Goal: Task Accomplishment & Management: Manage account settings

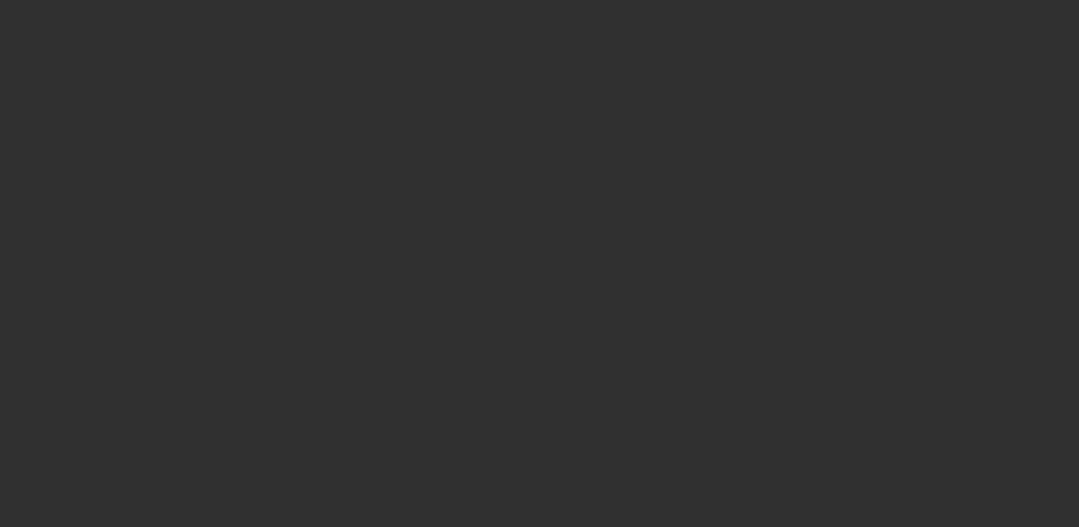
select select "10"
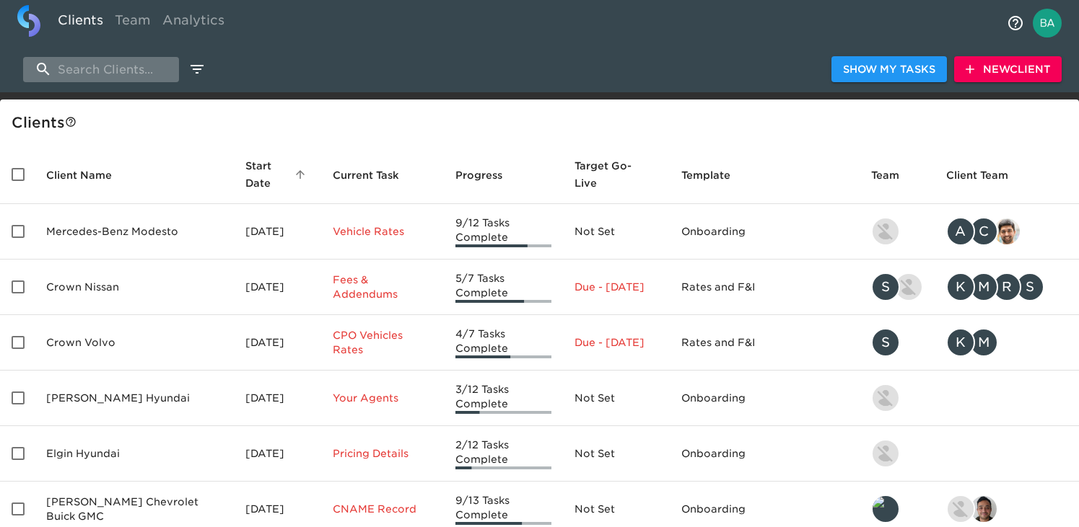
click at [68, 79] on input "search" at bounding box center [101, 69] width 156 height 25
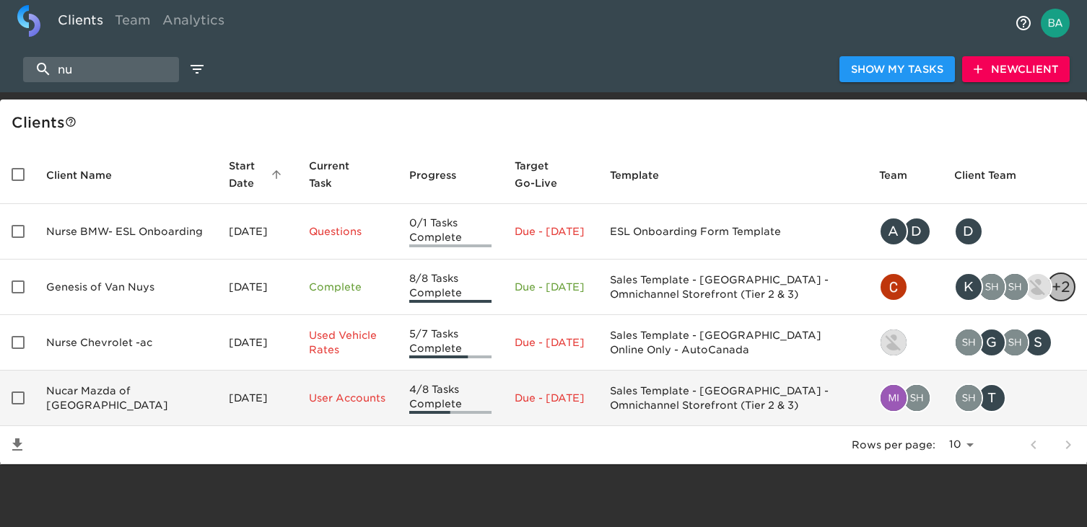
type input "nu"
click at [84, 387] on td "Nucar Mazda of New Castle" at bounding box center [126, 399] width 183 height 56
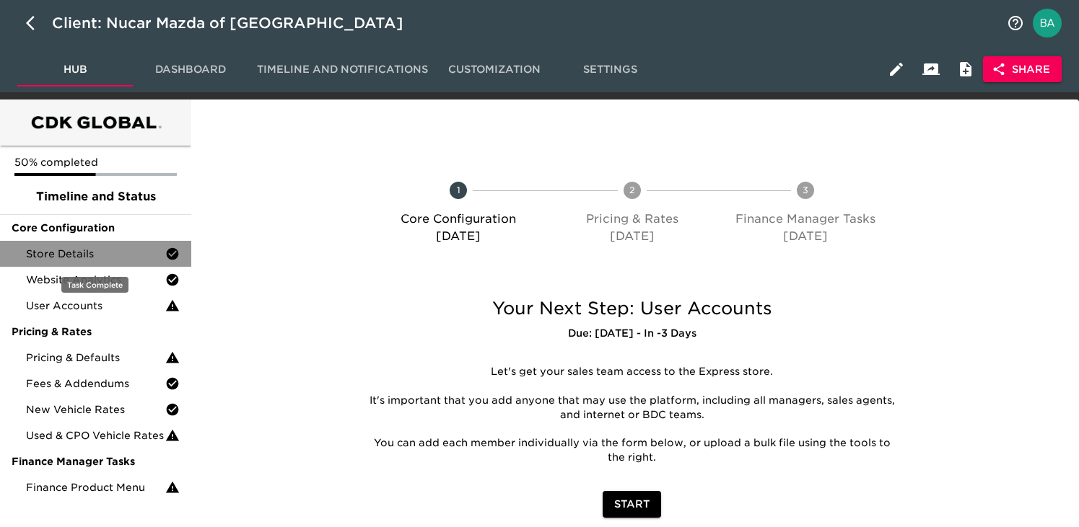
click at [53, 253] on span "Store Details" at bounding box center [95, 254] width 139 height 14
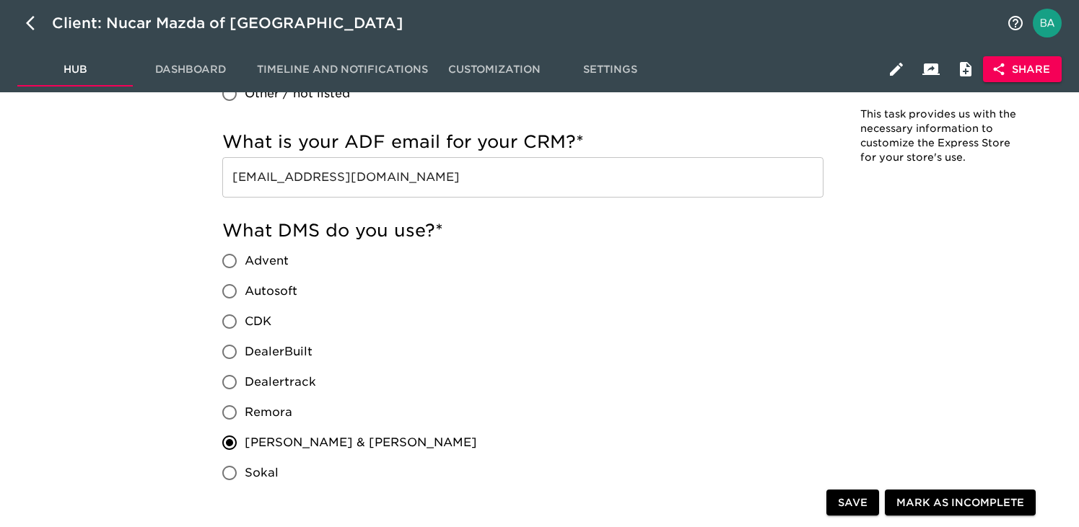
scroll to position [1179, 0]
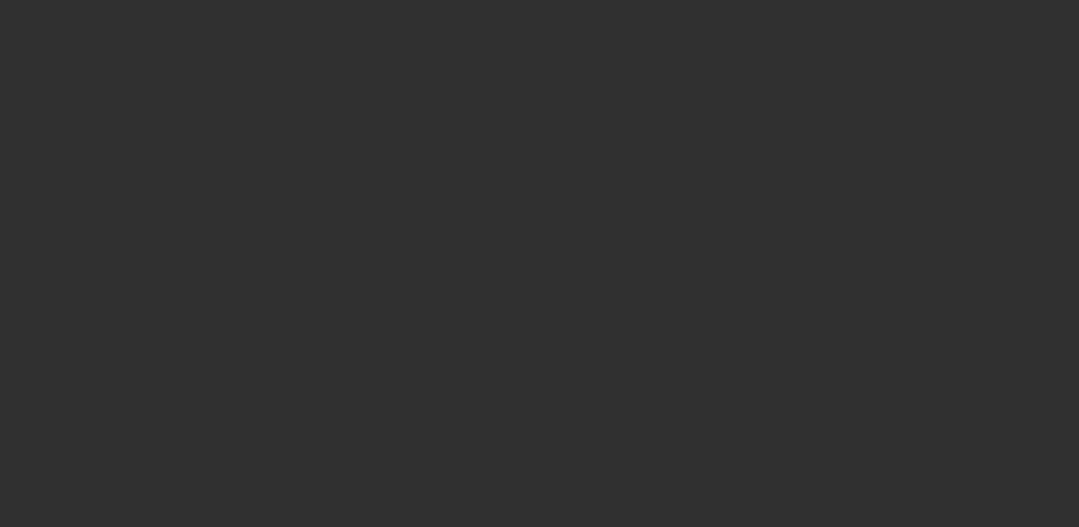
select select "10"
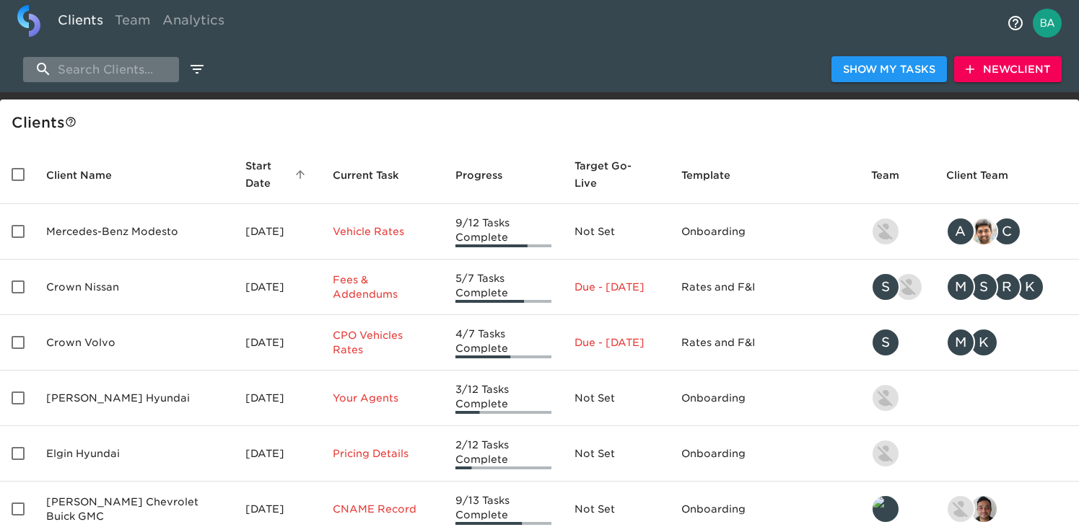
click at [121, 76] on input "search" at bounding box center [101, 69] width 156 height 25
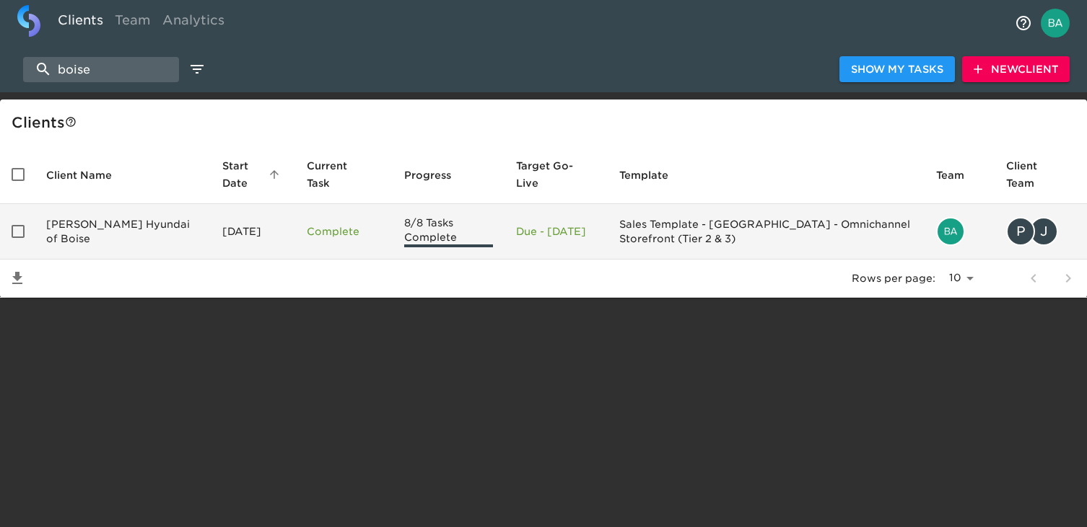
type input "boise"
click at [113, 224] on td "Kendall Hyundai of Boise" at bounding box center [123, 232] width 176 height 56
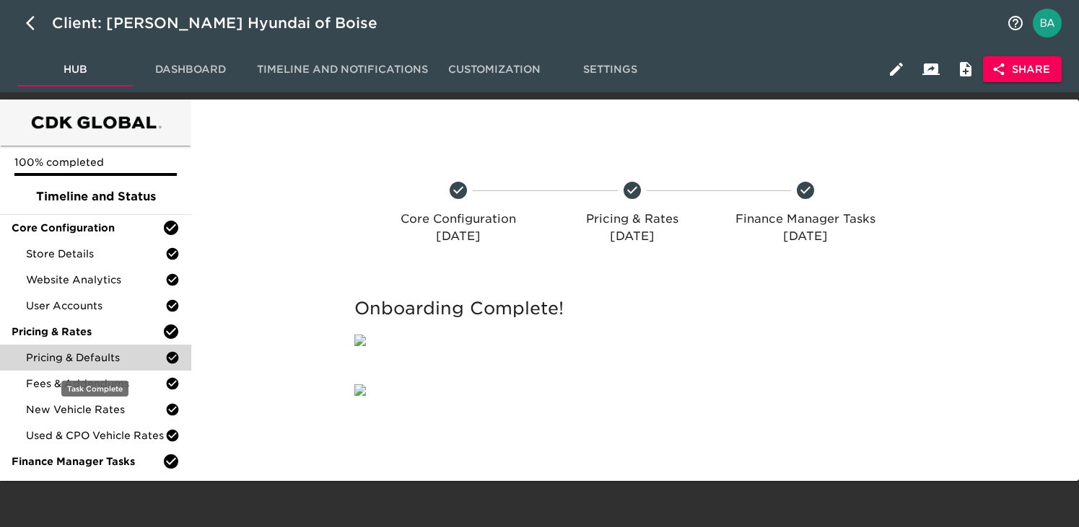
click at [65, 356] on span "Pricing & Defaults" at bounding box center [95, 358] width 139 height 14
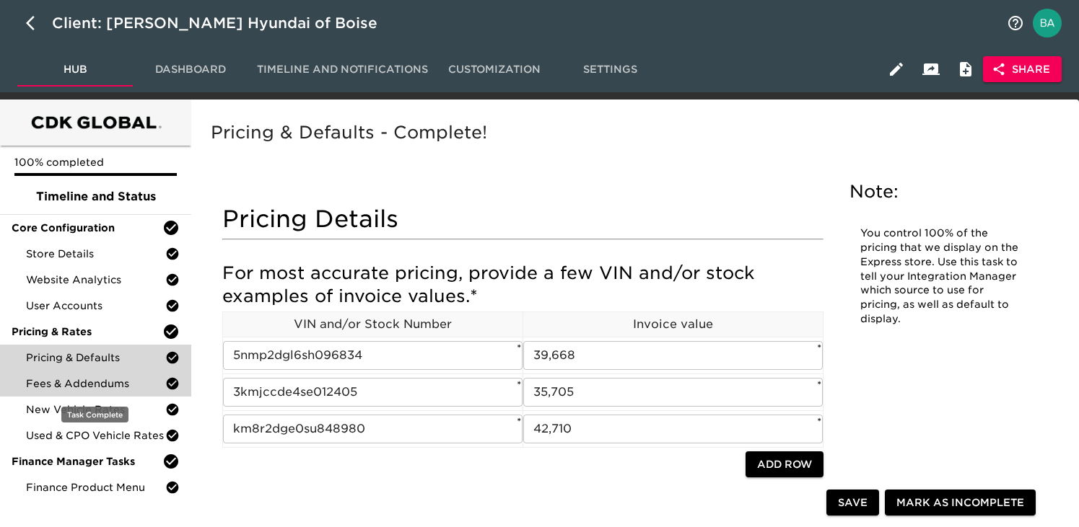
click at [111, 381] on span "Fees & Addendums" at bounding box center [95, 384] width 139 height 14
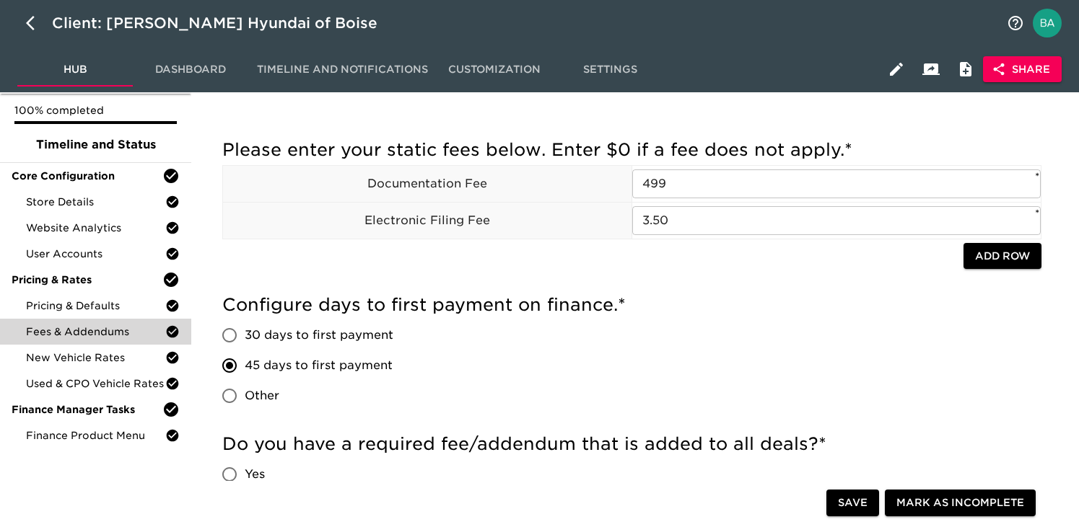
scroll to position [56, 0]
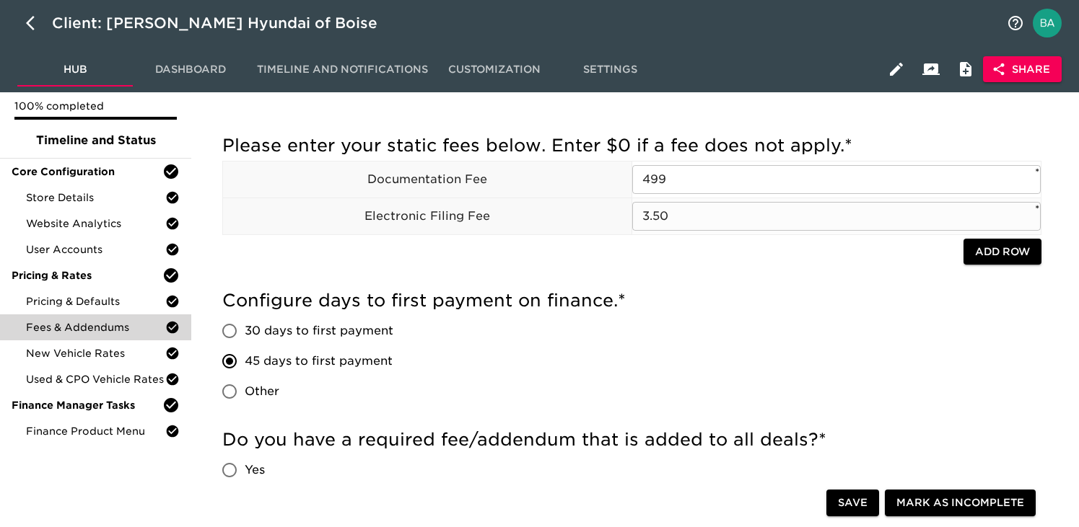
click at [657, 217] on input "3.50" at bounding box center [836, 216] width 408 height 29
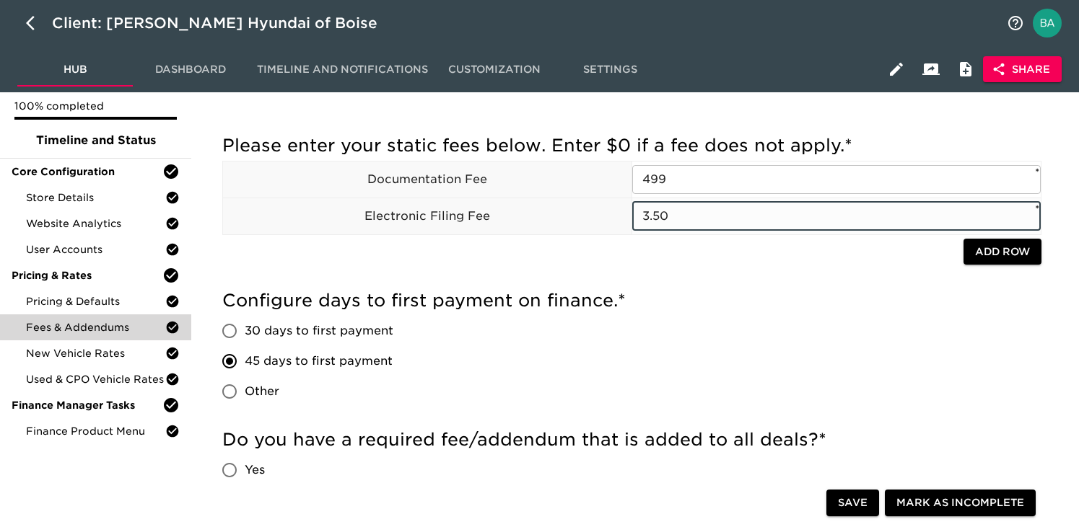
click at [657, 217] on input "3.50" at bounding box center [836, 216] width 408 height 29
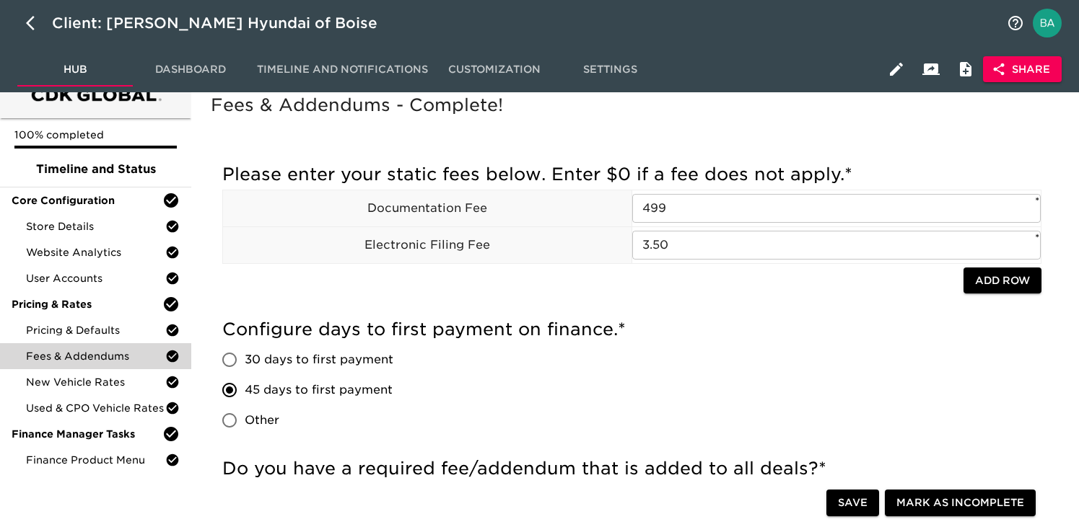
scroll to position [0, 0]
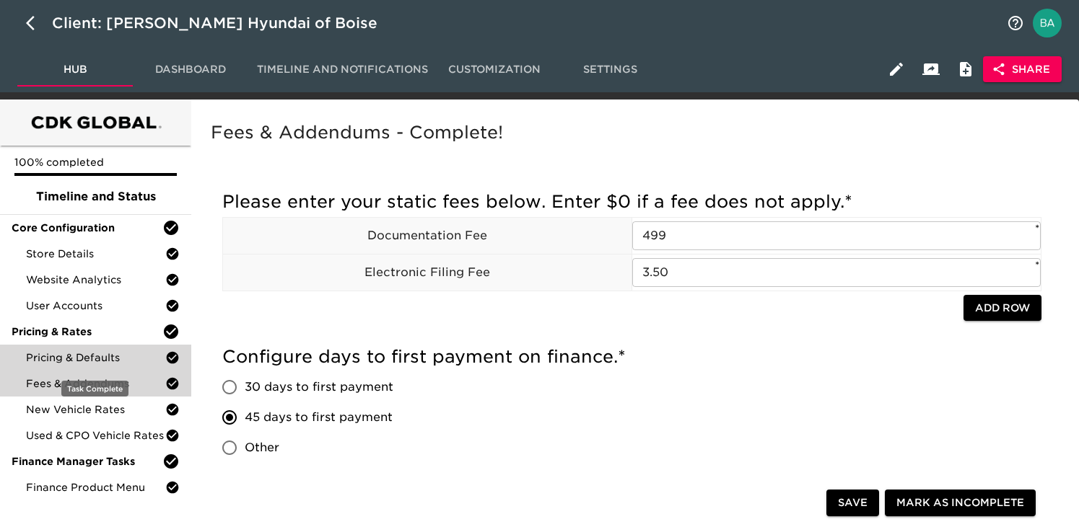
click at [85, 354] on span "Pricing & Defaults" at bounding box center [95, 358] width 139 height 14
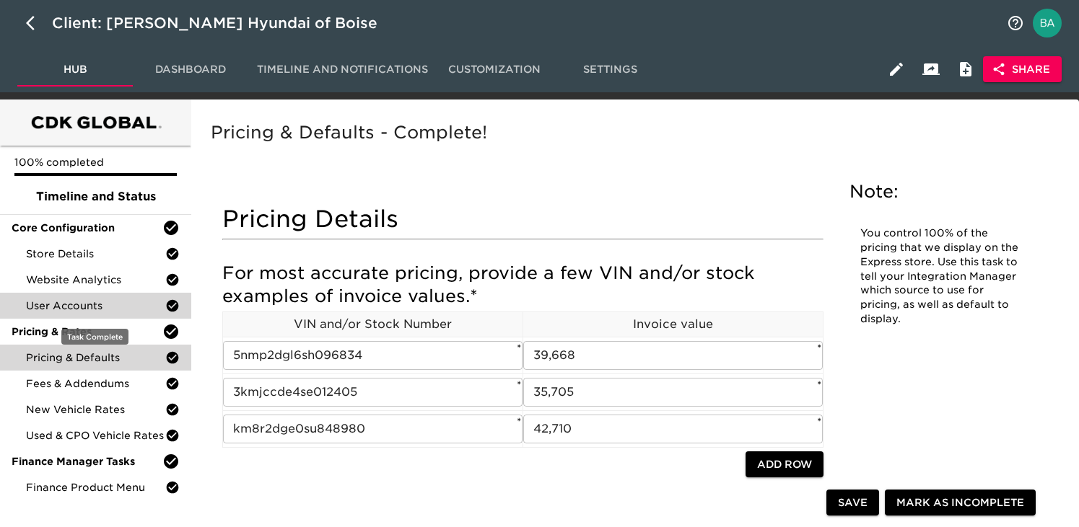
click at [79, 302] on span "User Accounts" at bounding box center [95, 306] width 139 height 14
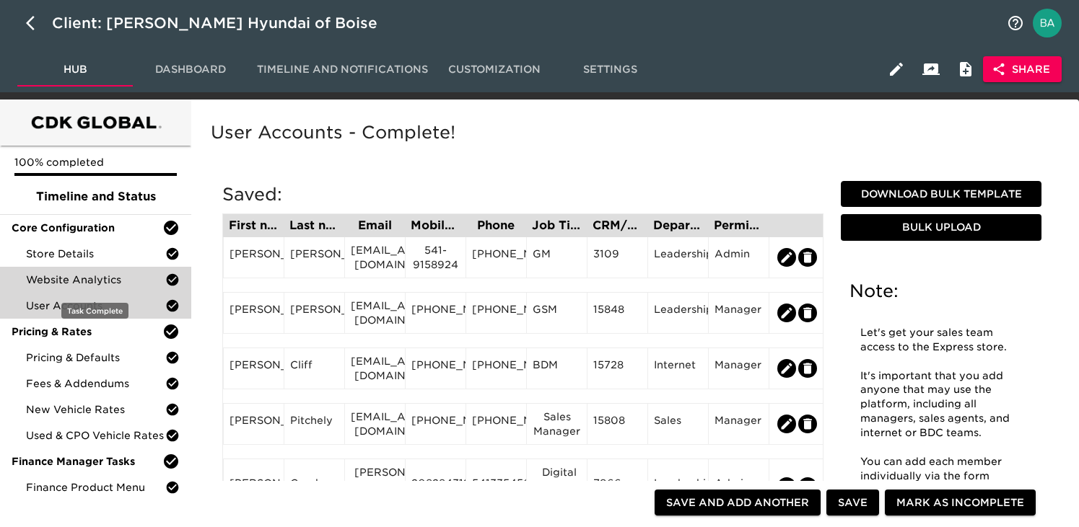
click at [84, 279] on span "Website Analytics" at bounding box center [95, 280] width 139 height 14
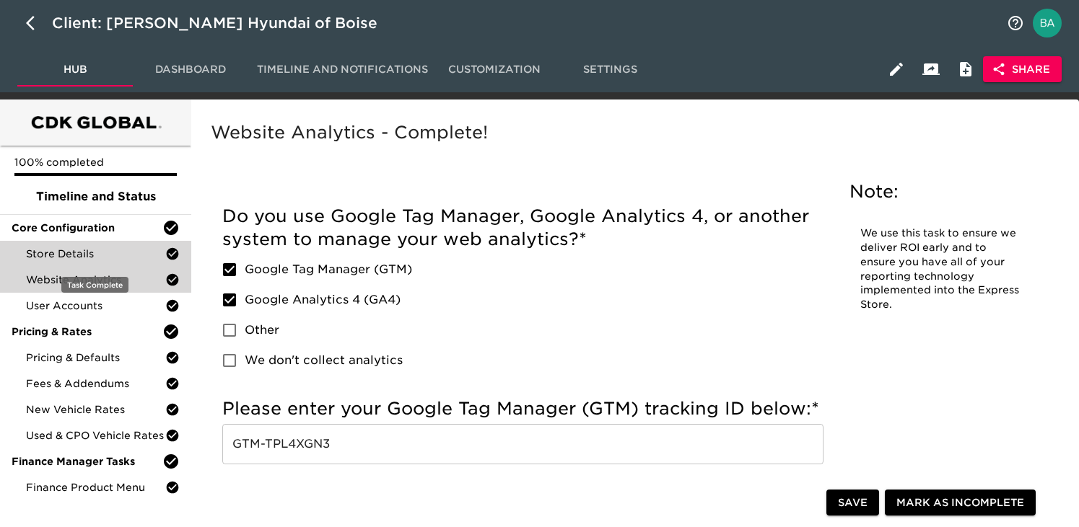
click at [85, 253] on span "Store Details" at bounding box center [95, 254] width 139 height 14
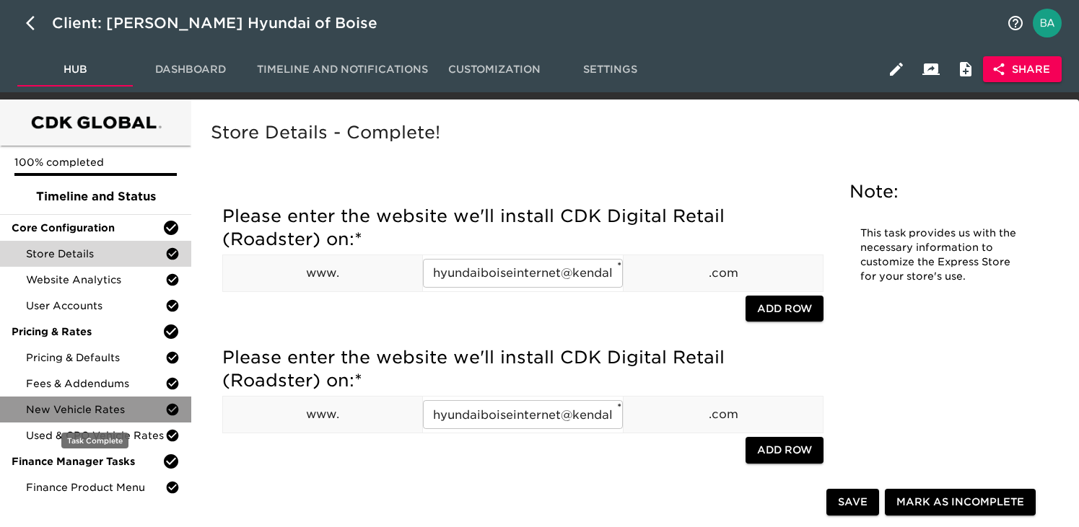
click at [87, 402] on div "New Vehicle Rates" at bounding box center [95, 410] width 191 height 26
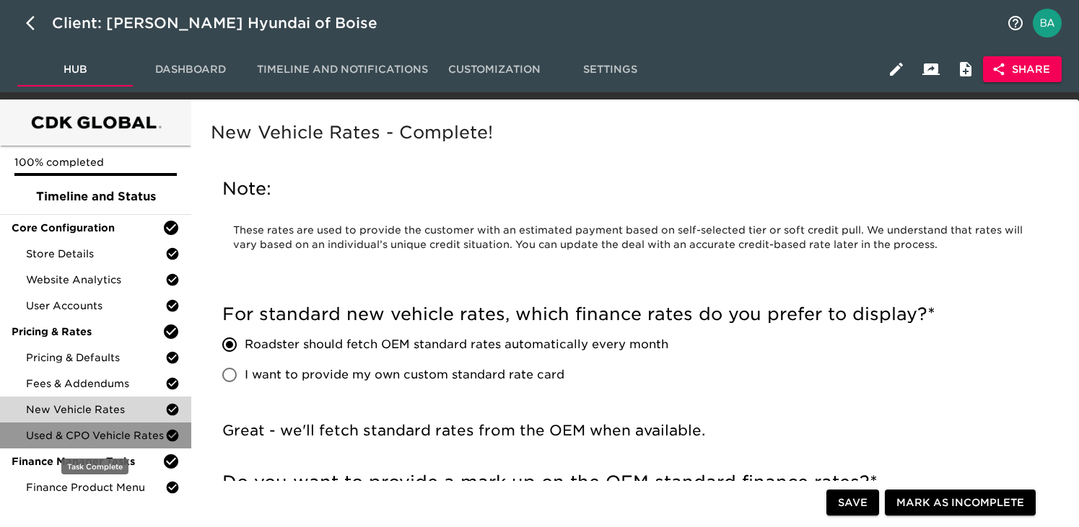
click at [110, 429] on span "Used & CPO Vehicle Rates" at bounding box center [95, 436] width 139 height 14
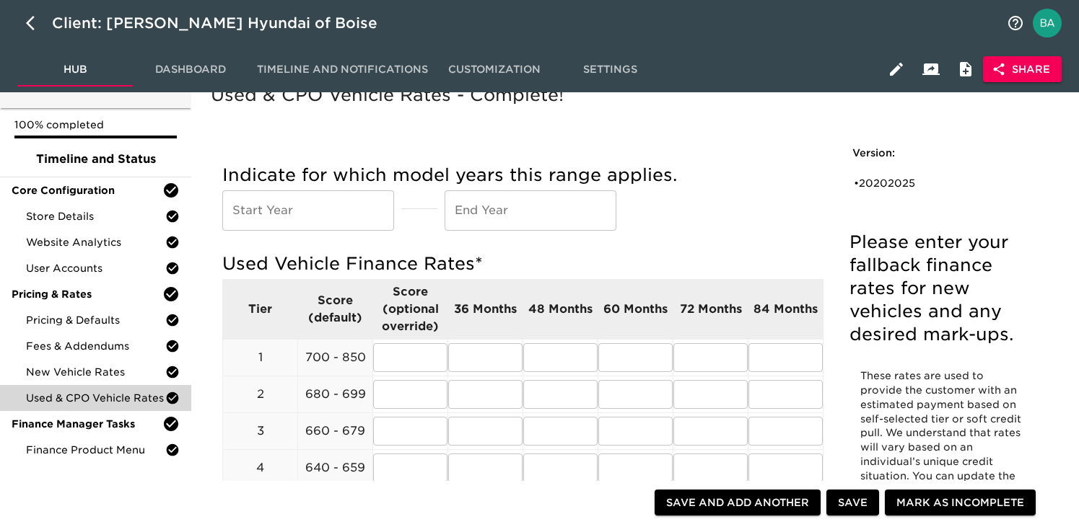
scroll to position [42, 0]
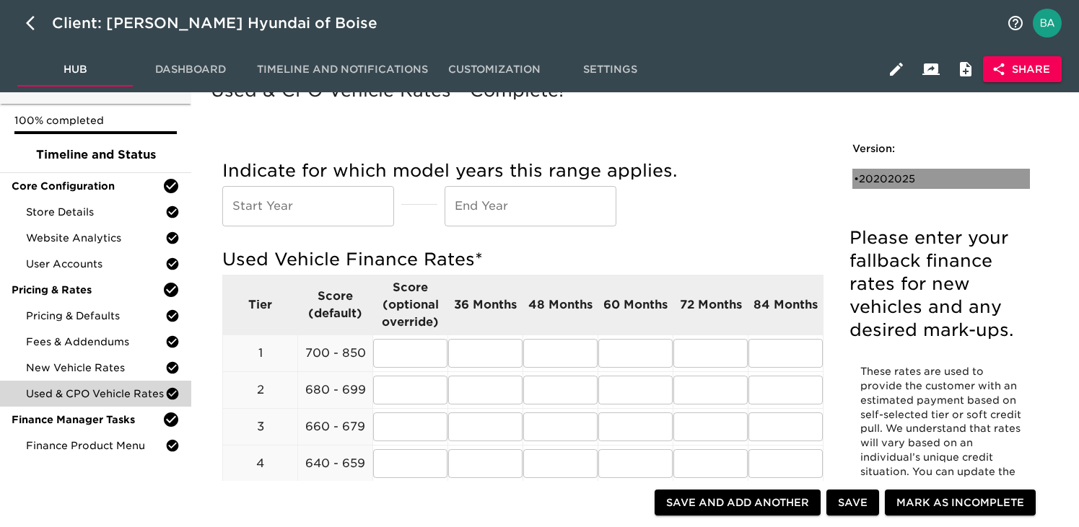
click at [882, 180] on div "• 20202025" at bounding box center [931, 179] width 154 height 14
type input "2020"
type input "2025"
radio input "true"
type input "1"
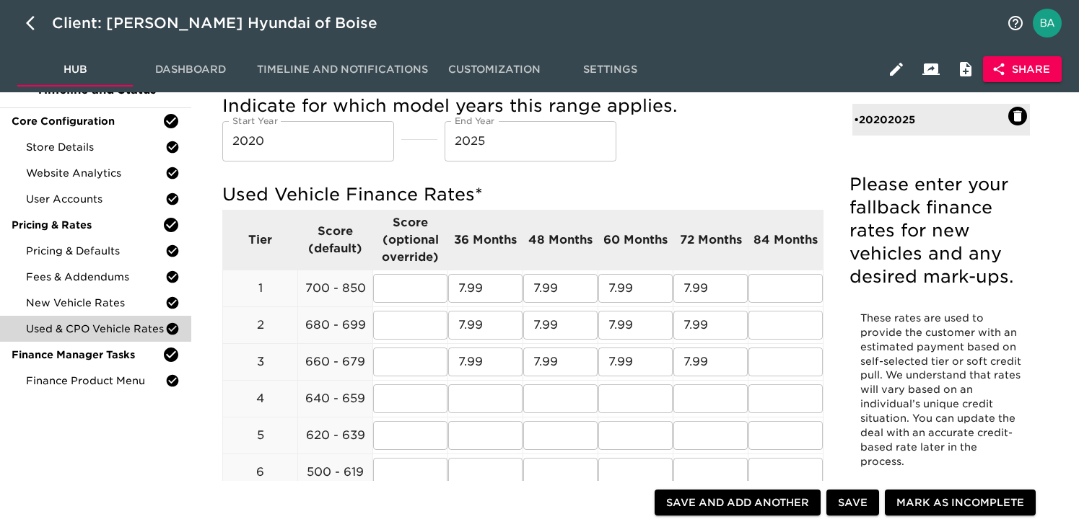
scroll to position [114, 0]
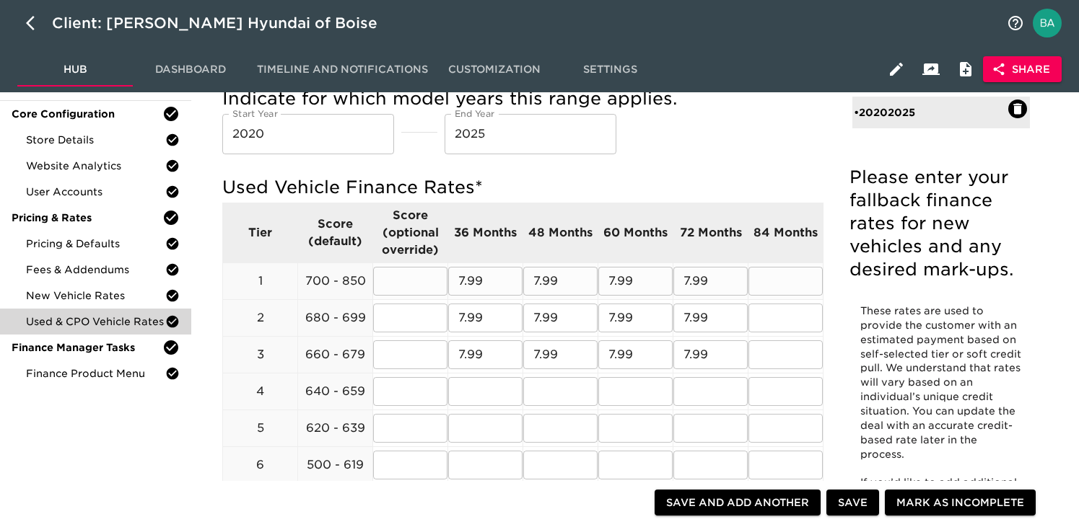
click at [476, 287] on input "7.99" at bounding box center [485, 281] width 74 height 29
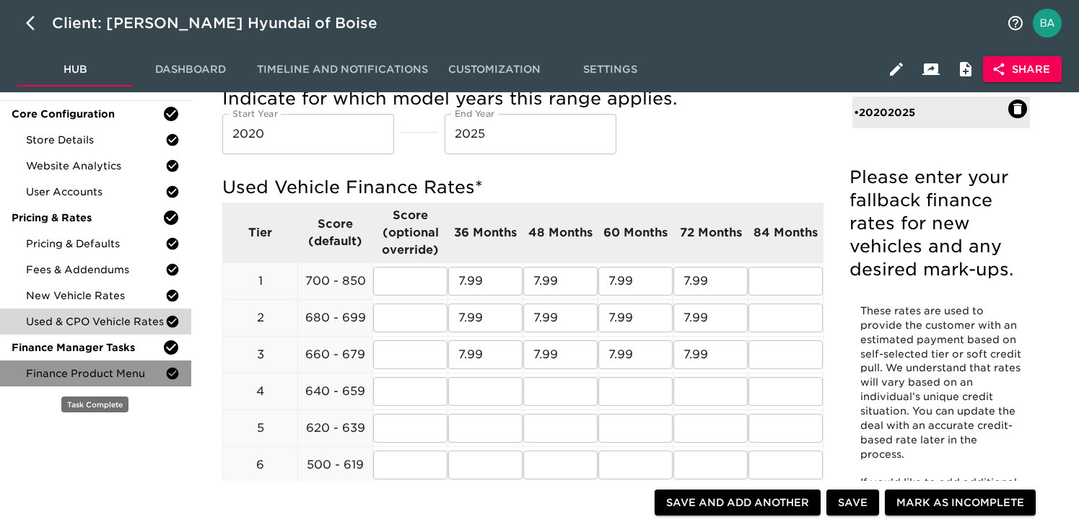
click at [92, 368] on span "Finance Product Menu" at bounding box center [95, 374] width 139 height 14
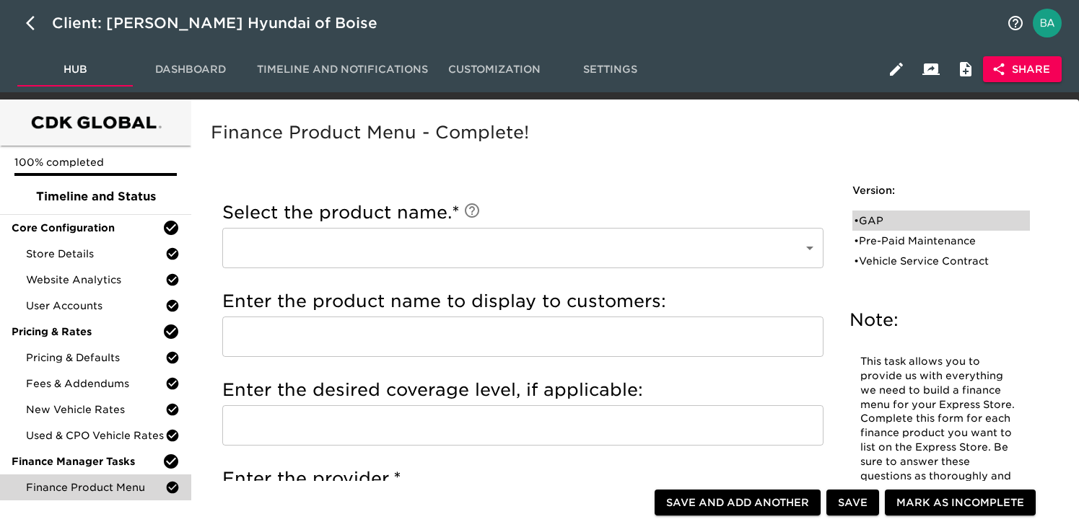
click at [878, 221] on div "• GAP" at bounding box center [931, 221] width 154 height 14
type input "GAP"
type input "Length of loan"
type input "Manufacturer"
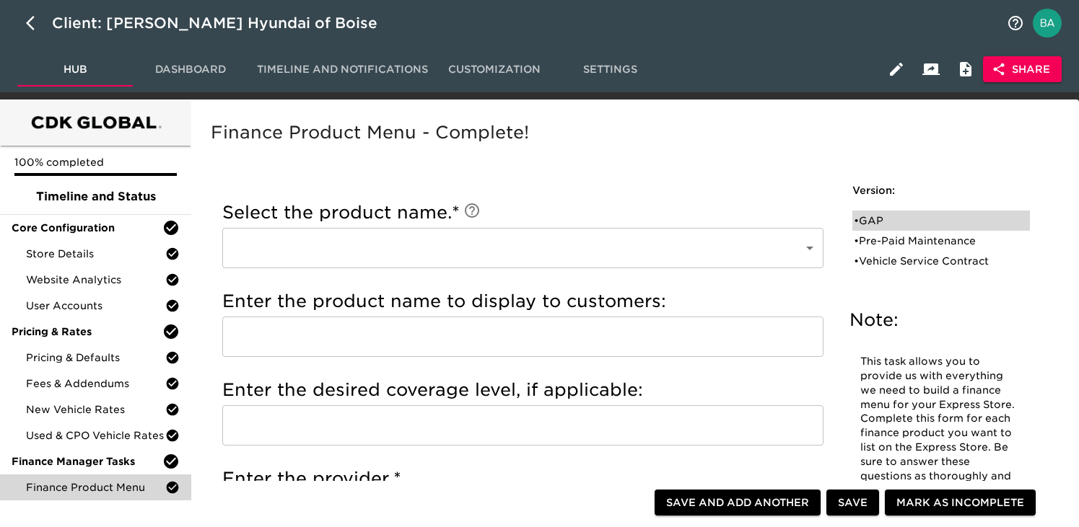
checkbox input "true"
radio input "true"
checkbox input "true"
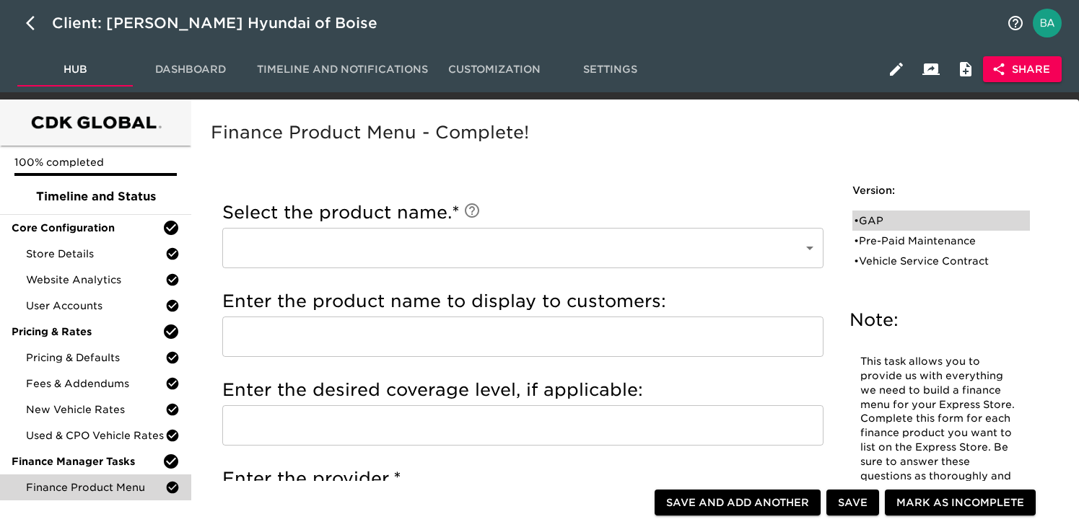
radio input "true"
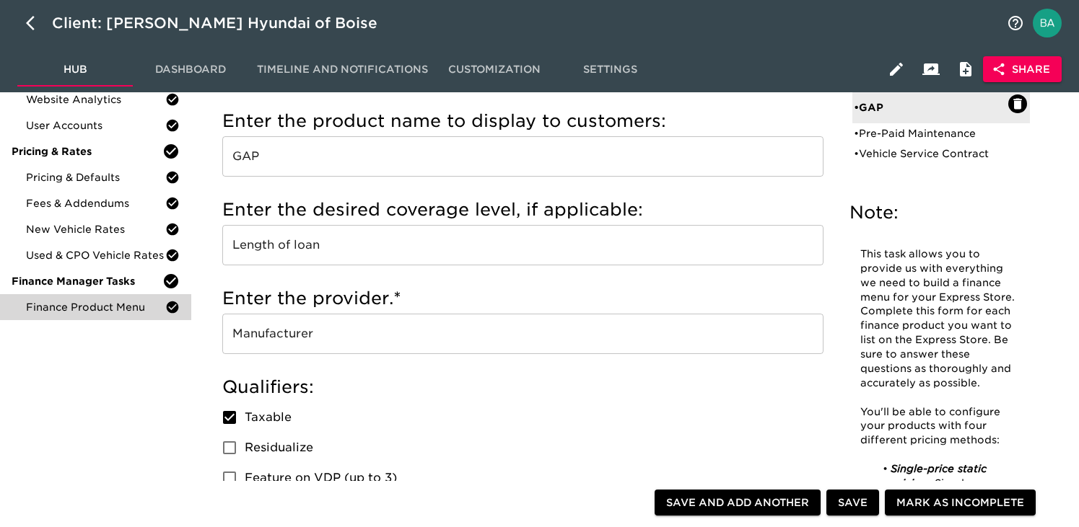
scroll to position [106, 0]
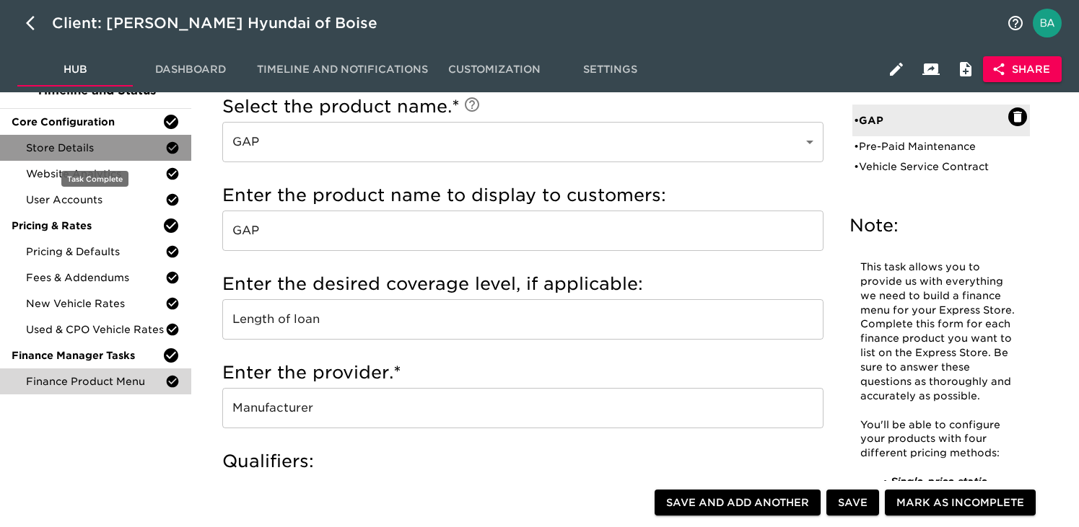
click at [112, 155] on div "Store Details" at bounding box center [95, 148] width 191 height 26
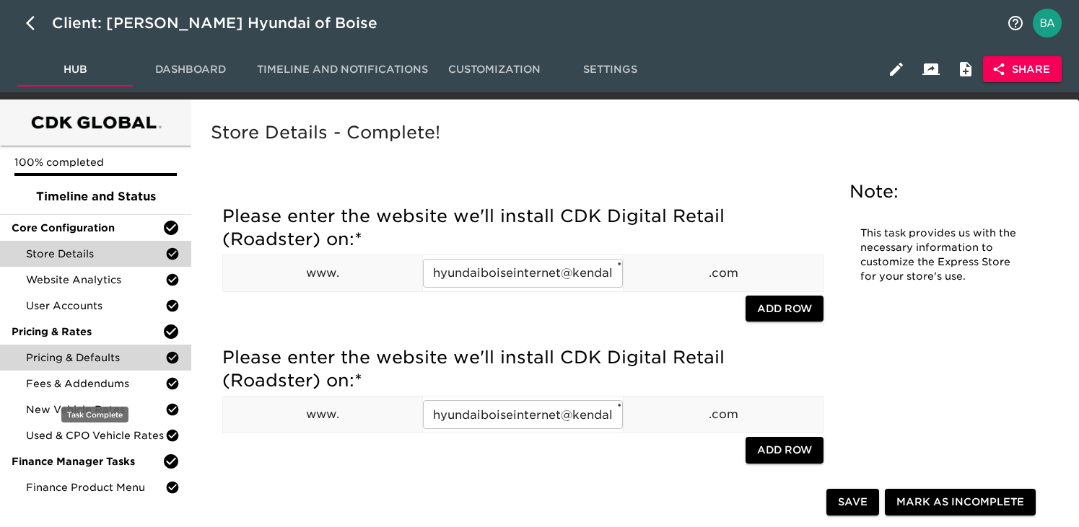
click at [90, 367] on div "Pricing & Defaults" at bounding box center [95, 358] width 191 height 26
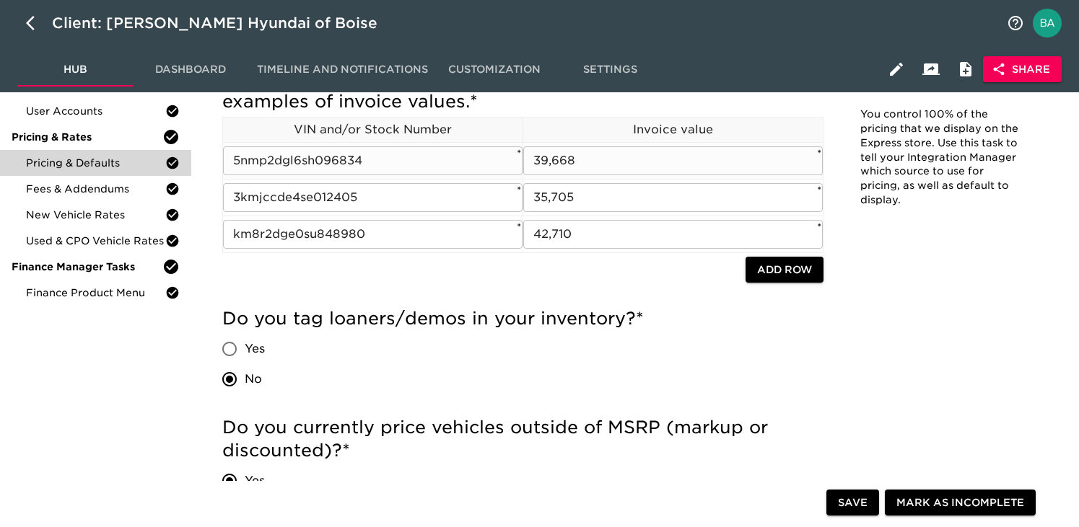
scroll to position [262, 0]
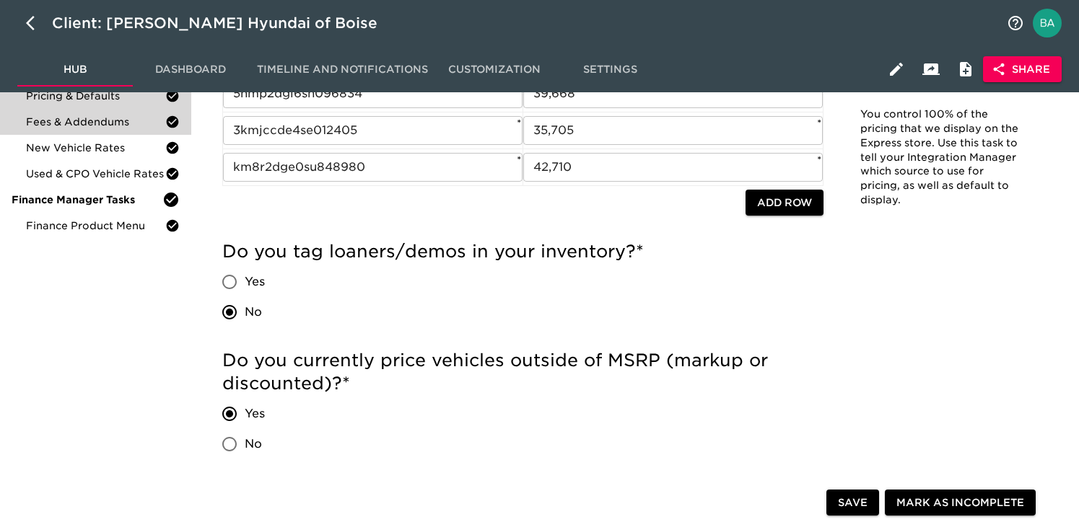
click at [118, 123] on span "Fees & Addendums" at bounding box center [95, 122] width 139 height 14
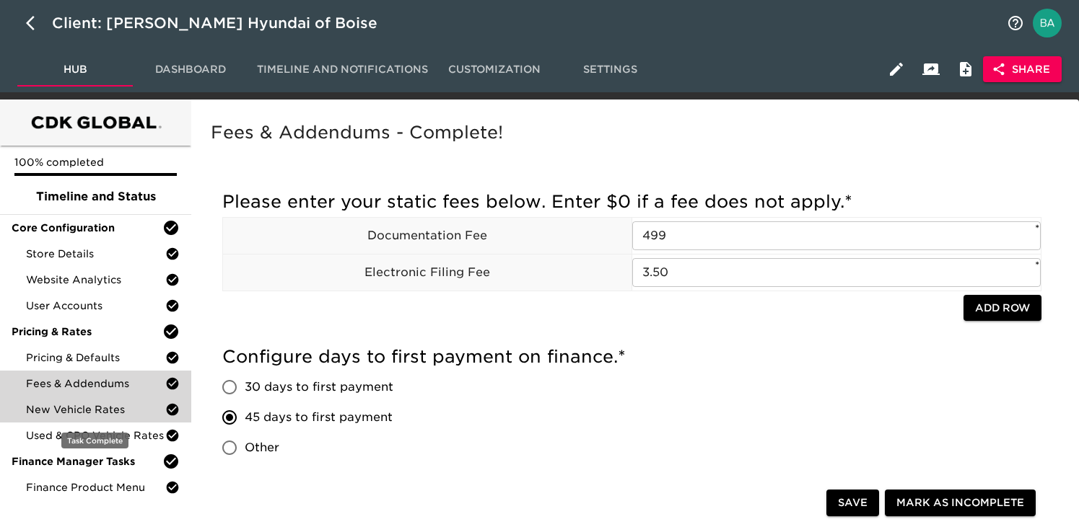
click at [70, 411] on span "New Vehicle Rates" at bounding box center [95, 410] width 139 height 14
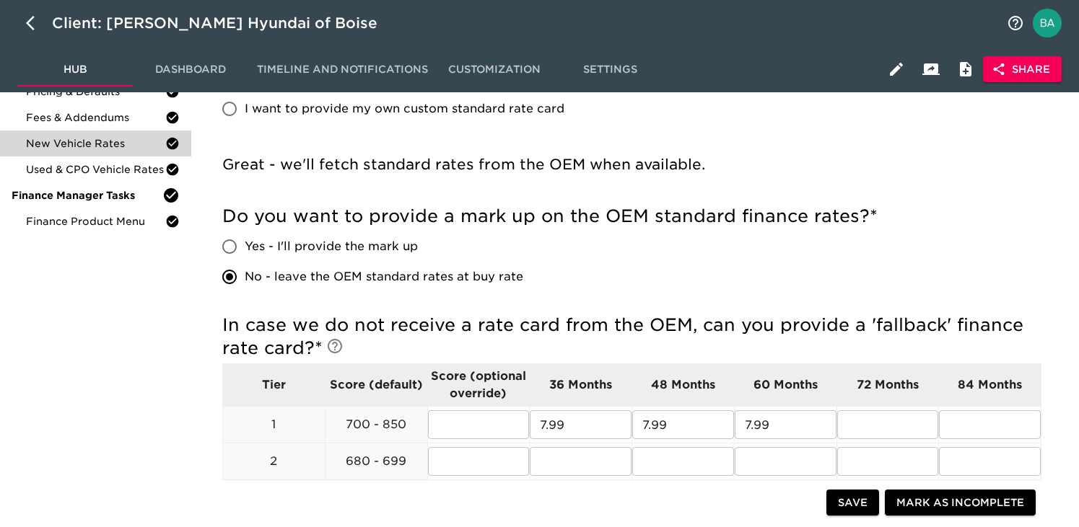
scroll to position [248, 0]
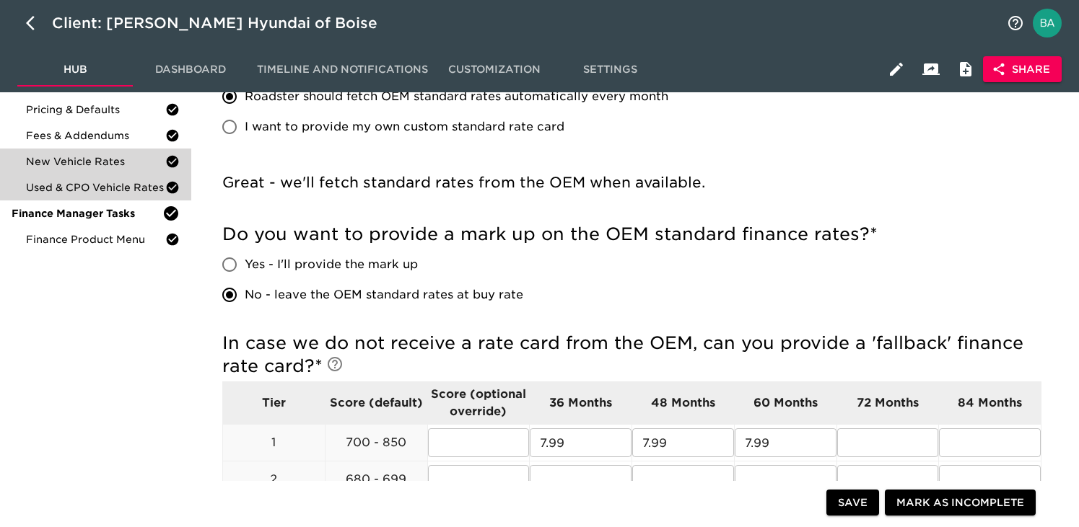
click at [89, 187] on span "Used & CPO Vehicle Rates" at bounding box center [95, 187] width 139 height 14
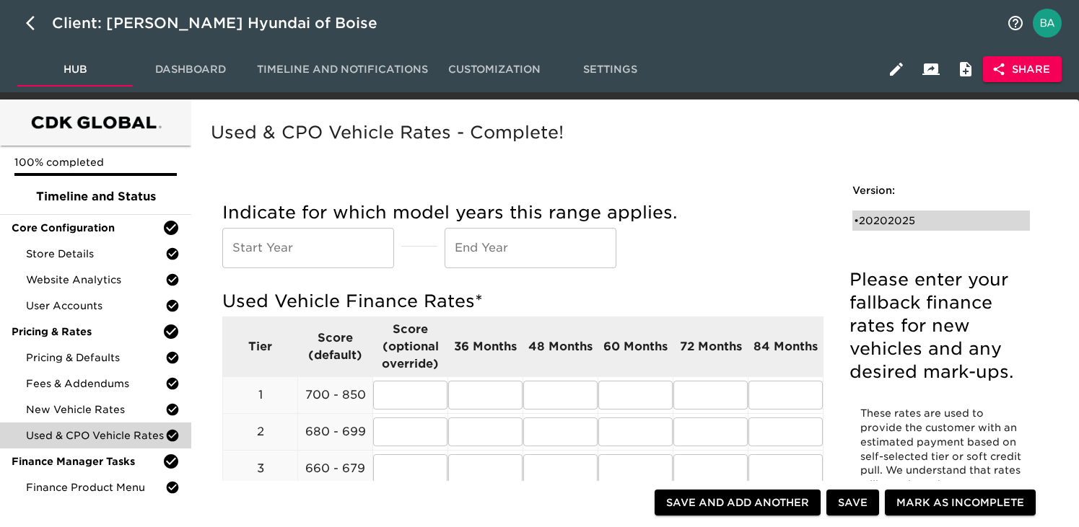
click at [867, 222] on div "• 20202025" at bounding box center [931, 221] width 154 height 14
type input "2020"
type input "2025"
radio input "true"
type input "1"
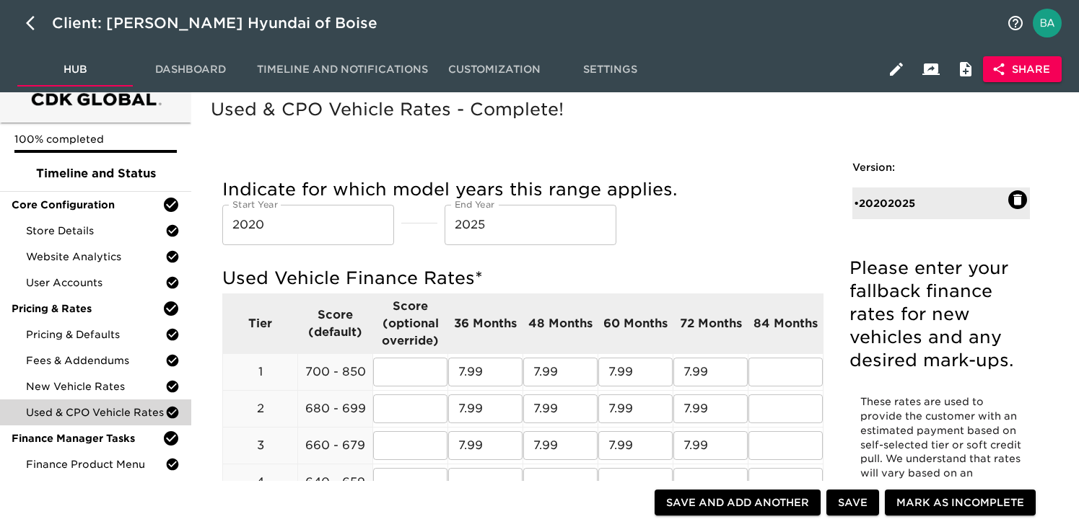
scroll to position [32, 0]
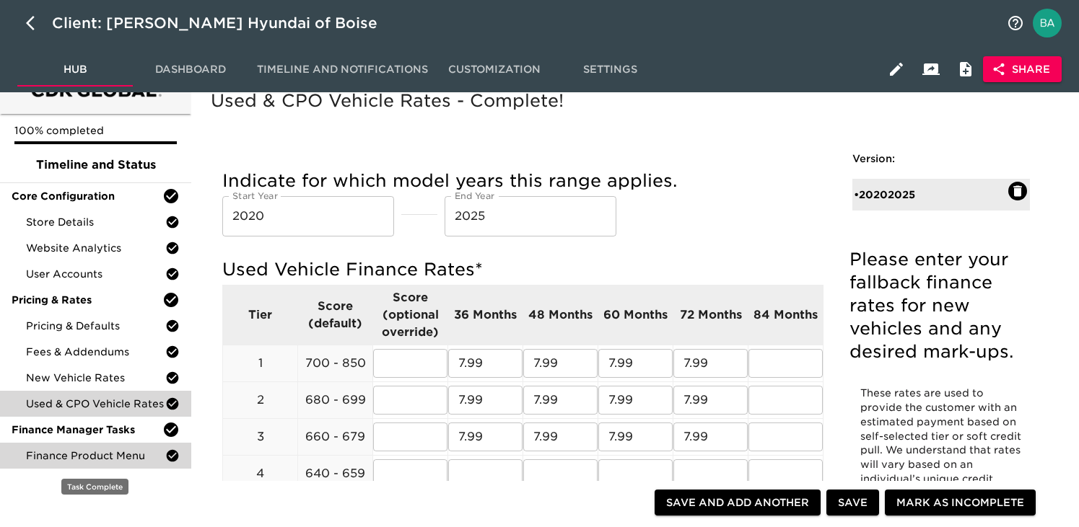
click at [92, 446] on div "Finance Product Menu" at bounding box center [95, 456] width 191 height 26
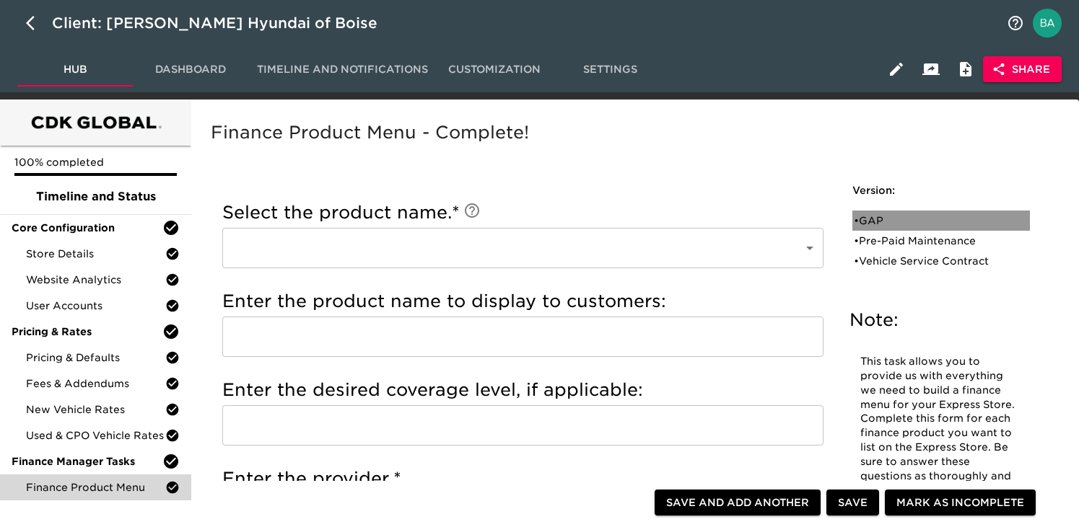
click at [875, 220] on div "• GAP" at bounding box center [931, 221] width 154 height 14
type input "GAP"
type input "Length of loan"
type input "Manufacturer"
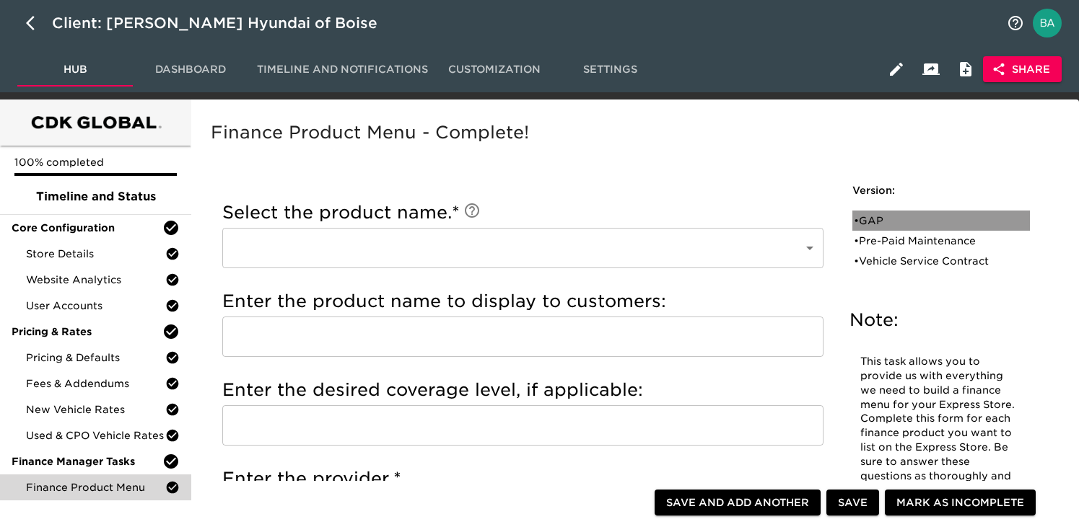
checkbox input "true"
radio input "true"
checkbox input "true"
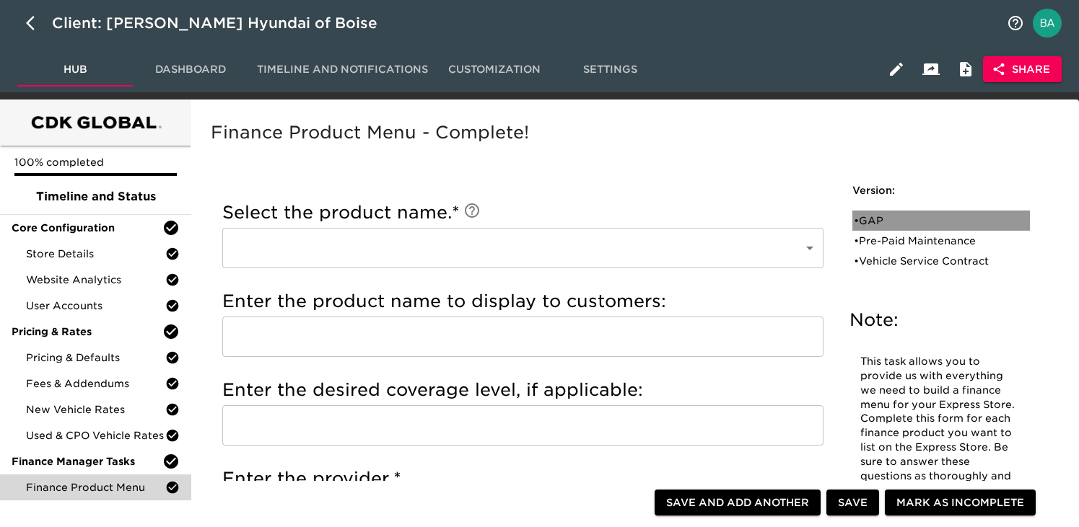
radio input "true"
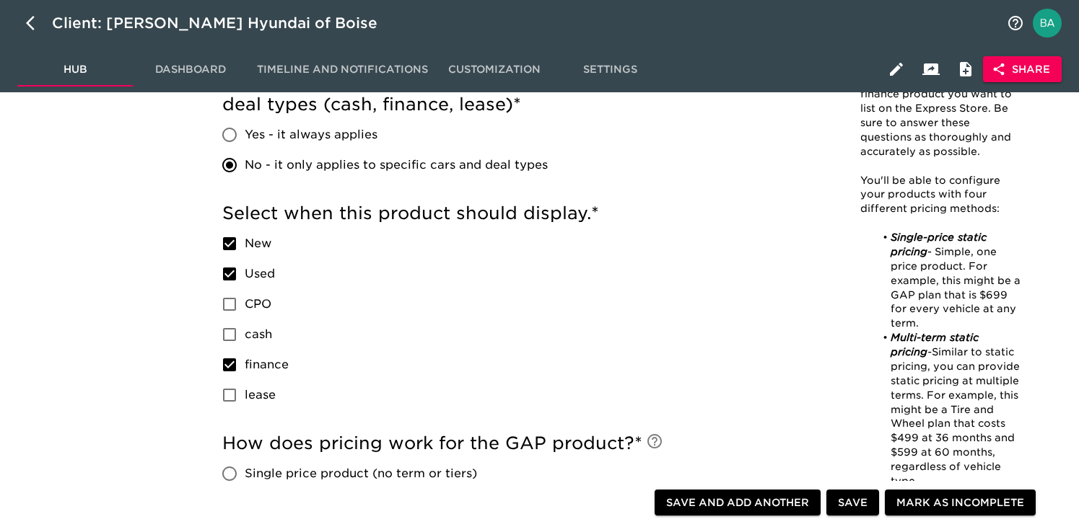
scroll to position [667, 0]
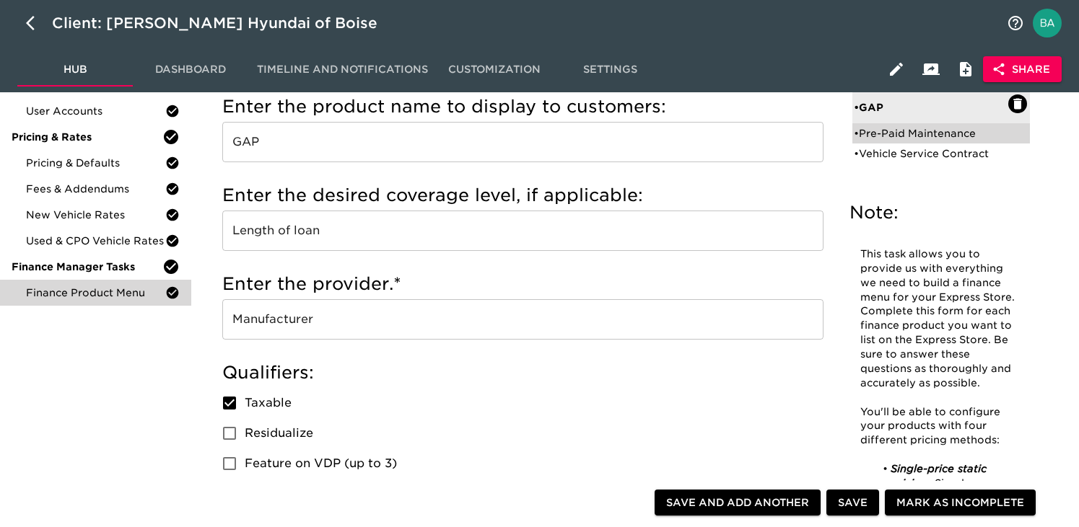
click at [908, 139] on div "• Pre-Paid Maintenance" at bounding box center [931, 133] width 154 height 14
type input "Pre-Paid Maintenance"
type input "Hyundai"
checkbox input "true"
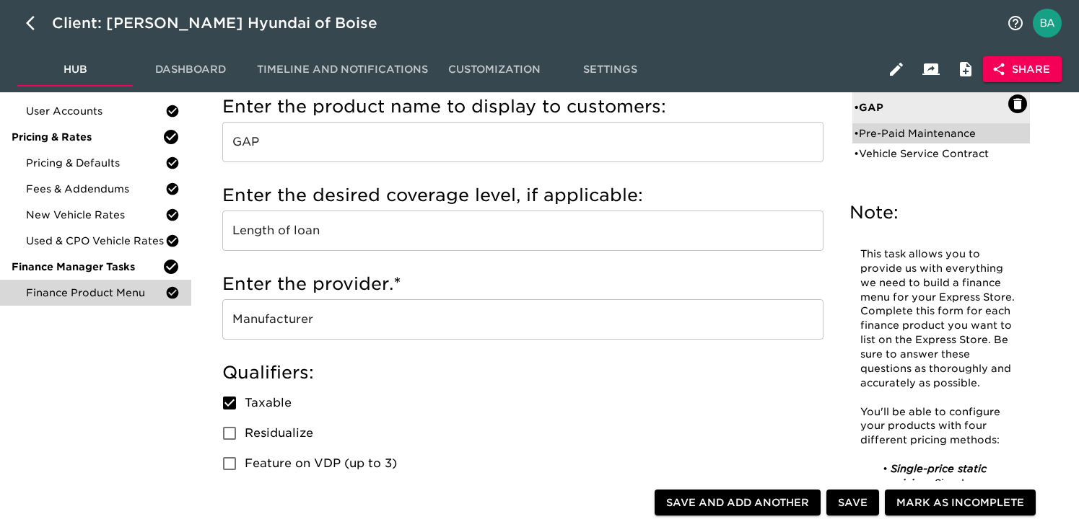
radio input "true"
radio input "false"
checkbox input "false"
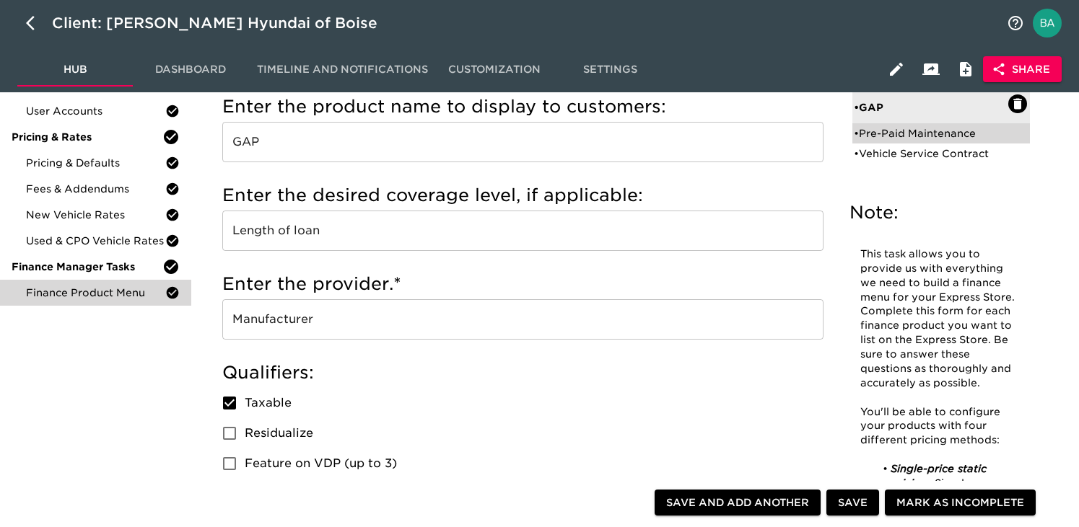
radio input "true"
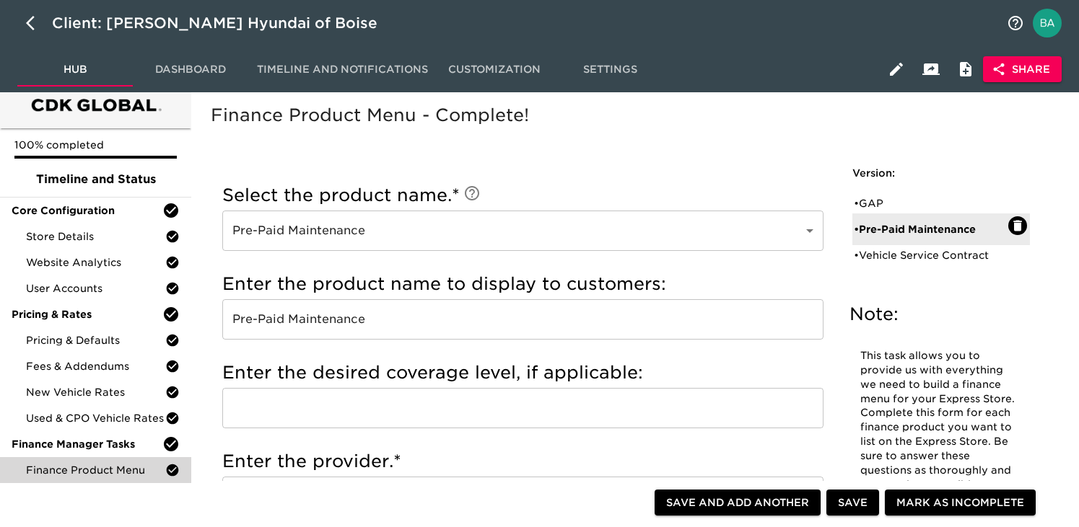
scroll to position [0, 0]
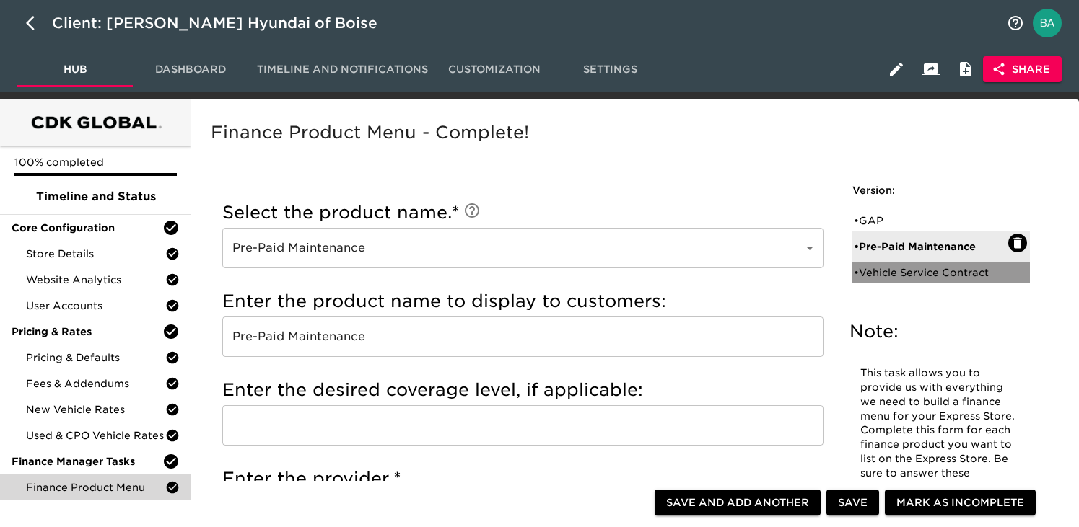
click at [933, 267] on div "• Vehicle Service Contract" at bounding box center [931, 273] width 154 height 14
type input "Vehicle Service Contract"
checkbox input "false"
radio input "true"
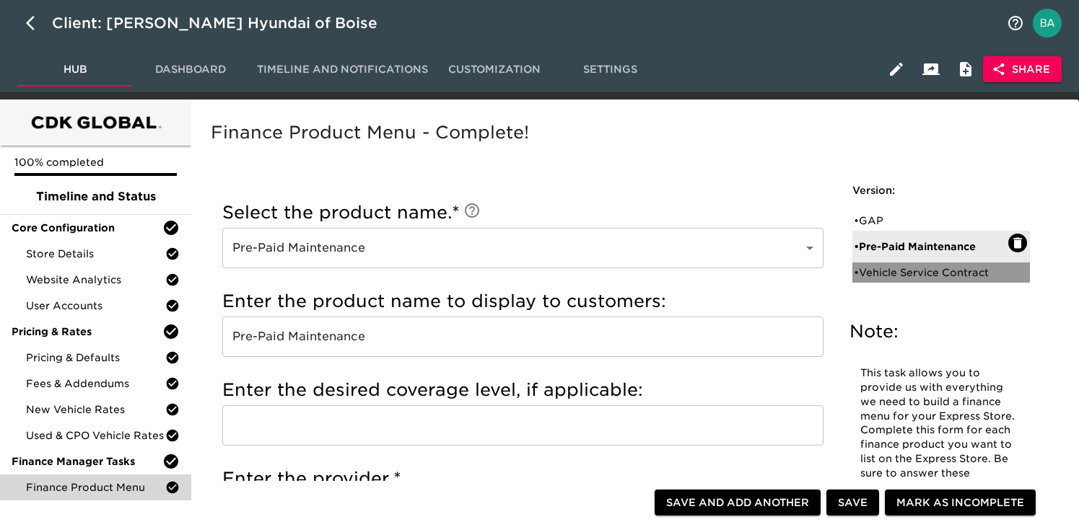
radio input "true"
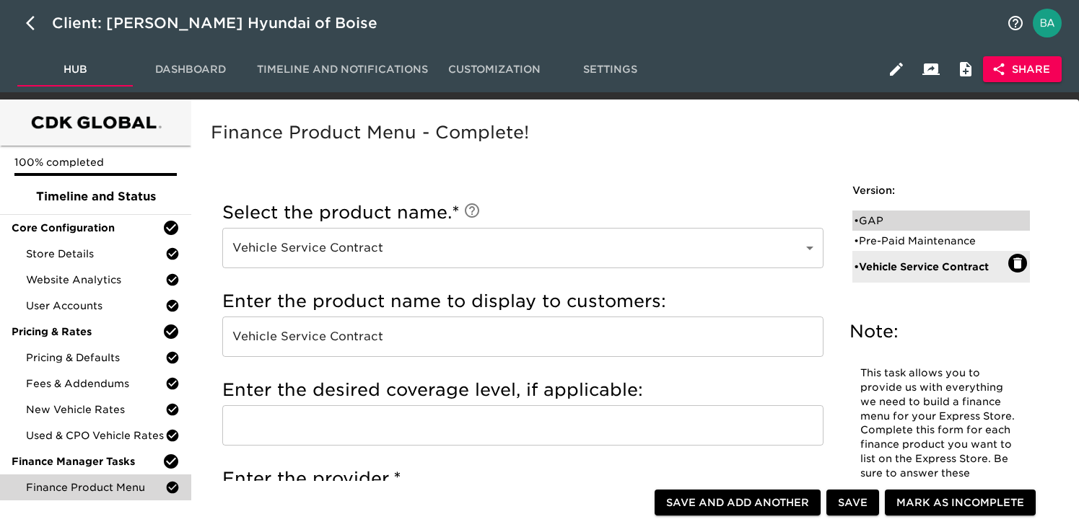
click at [873, 227] on div "• GAP" at bounding box center [931, 221] width 154 height 14
type input "GAP"
type input "Length of loan"
type input "Manufacturer"
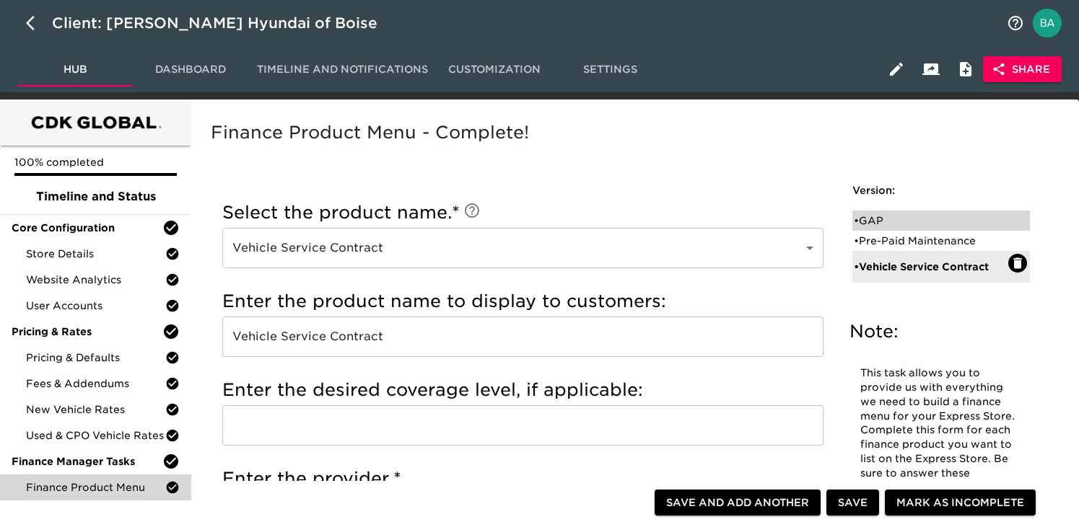
checkbox input "true"
radio input "false"
radio input "true"
checkbox input "true"
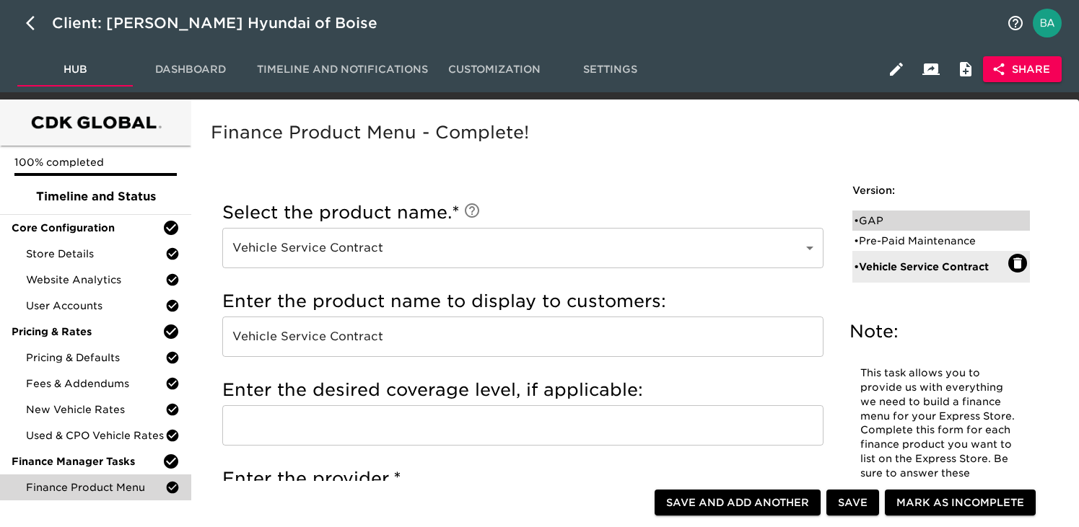
checkbox input "true"
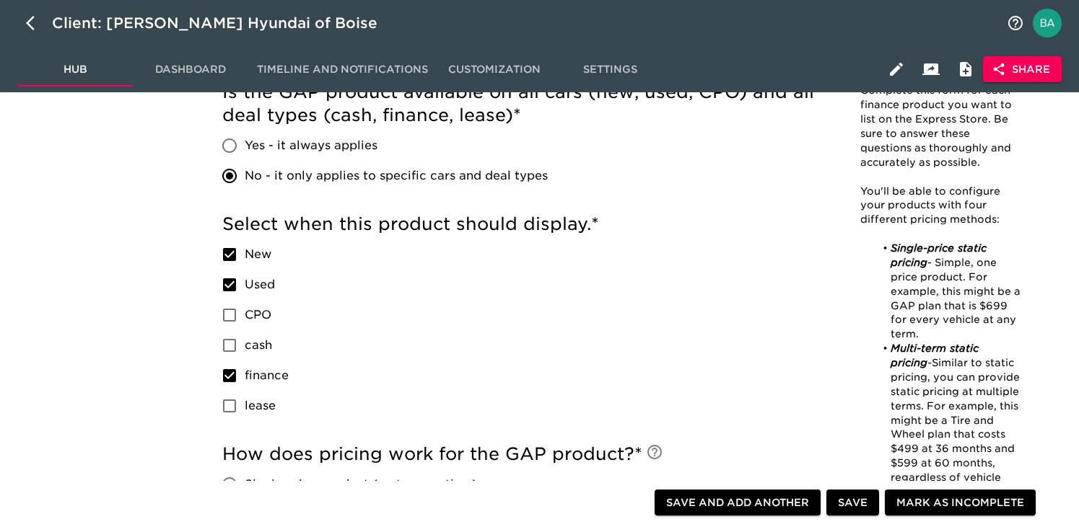
scroll to position [593, 0]
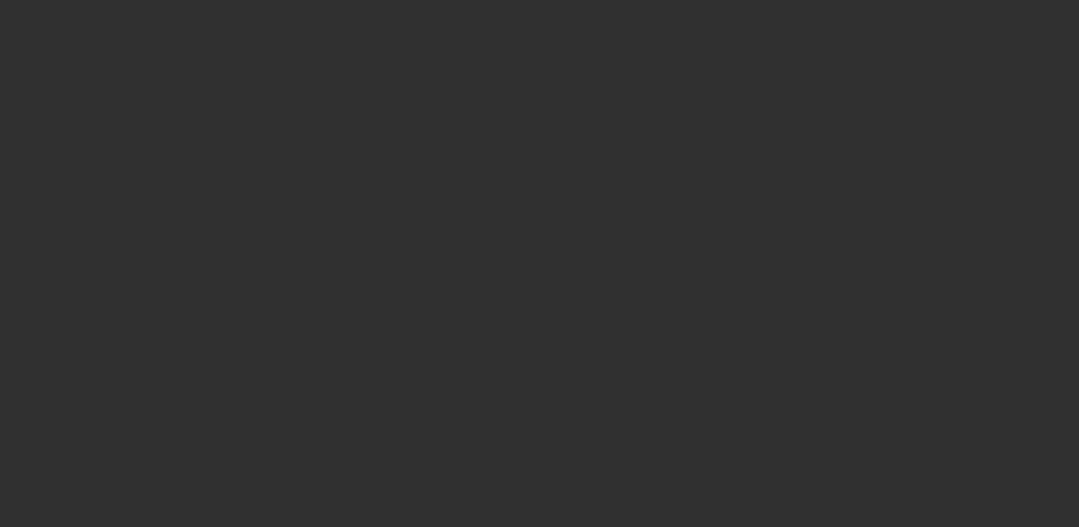
select select "10"
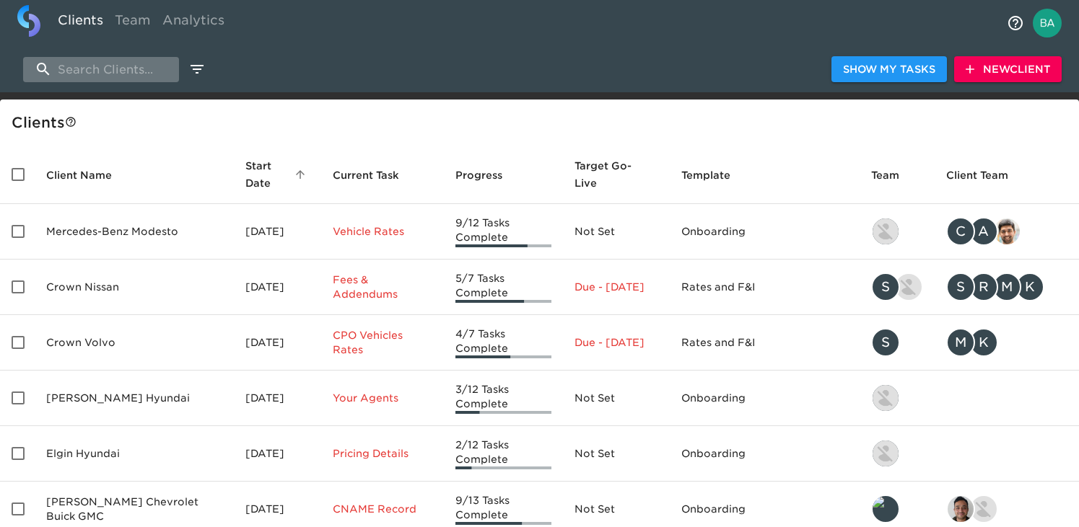
click at [130, 74] on input "search" at bounding box center [101, 69] width 156 height 25
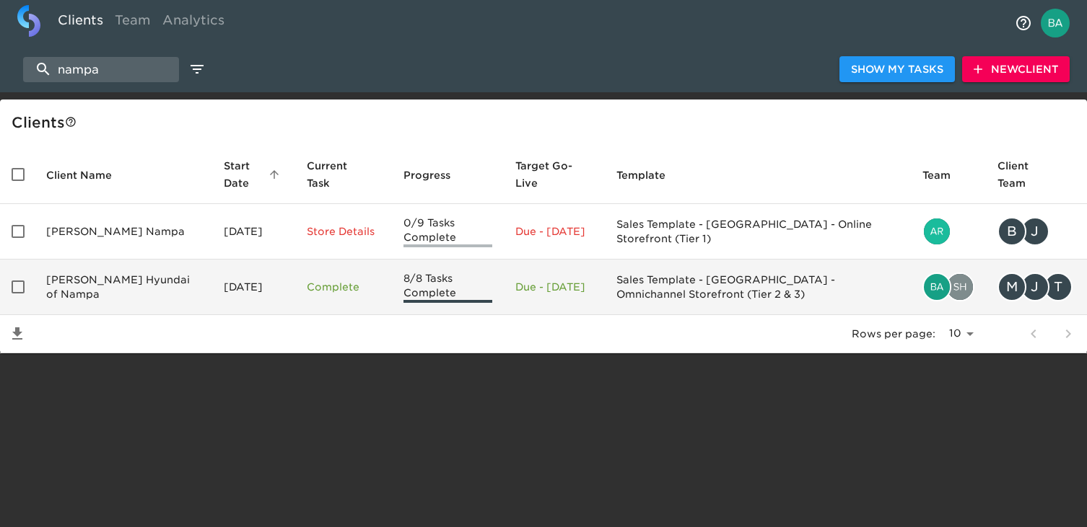
type input "nampa"
click at [85, 284] on td "[PERSON_NAME] Hyundai of Nampa" at bounding box center [124, 288] width 178 height 56
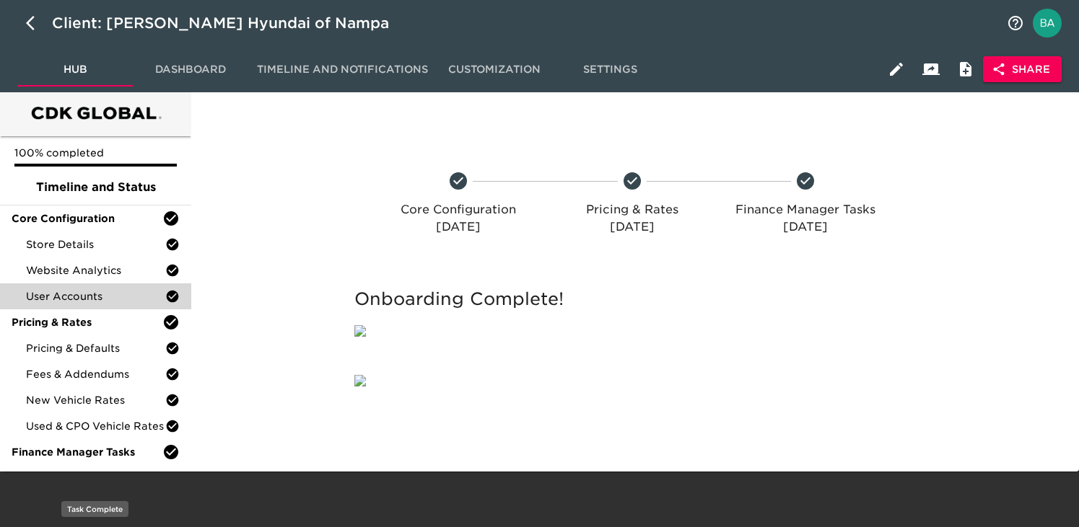
scroll to position [178, 0]
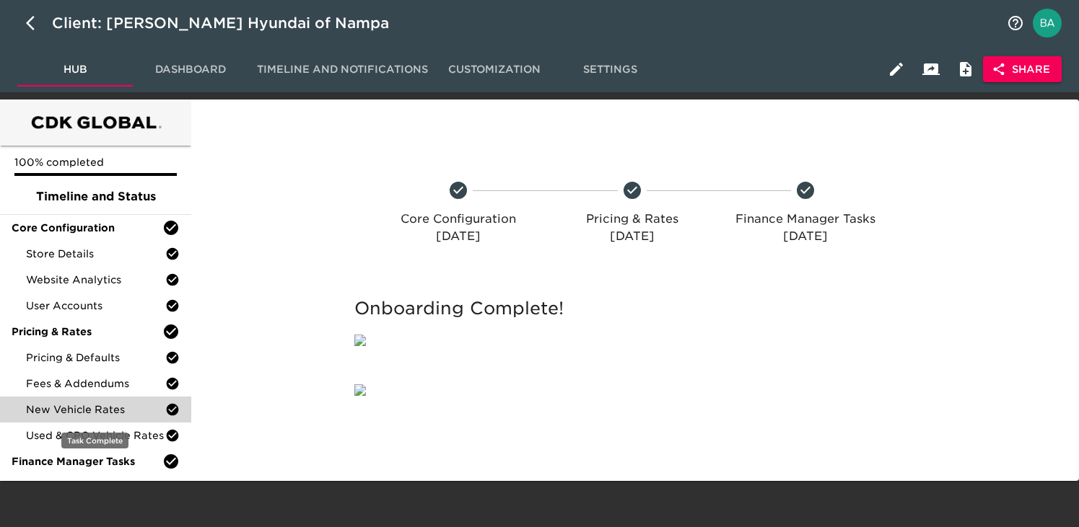
click at [76, 403] on span "New Vehicle Rates" at bounding box center [95, 410] width 139 height 14
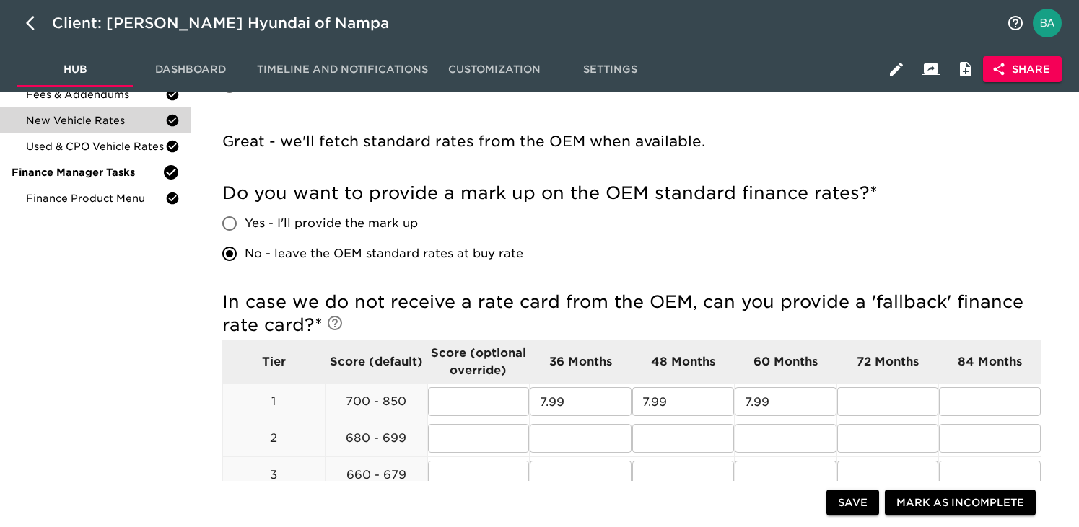
scroll to position [282, 0]
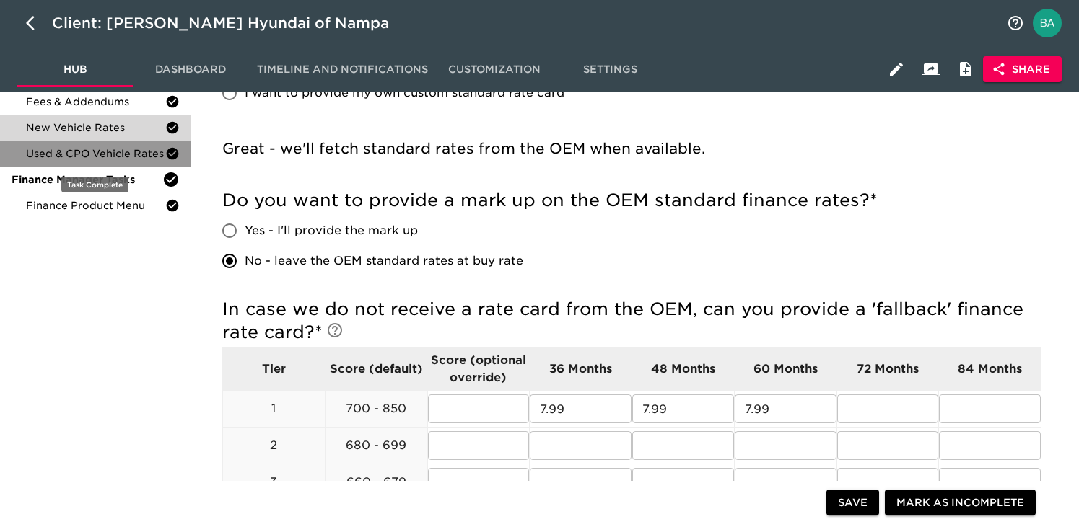
click at [118, 152] on span "Used & CPO Vehicle Rates" at bounding box center [95, 153] width 139 height 14
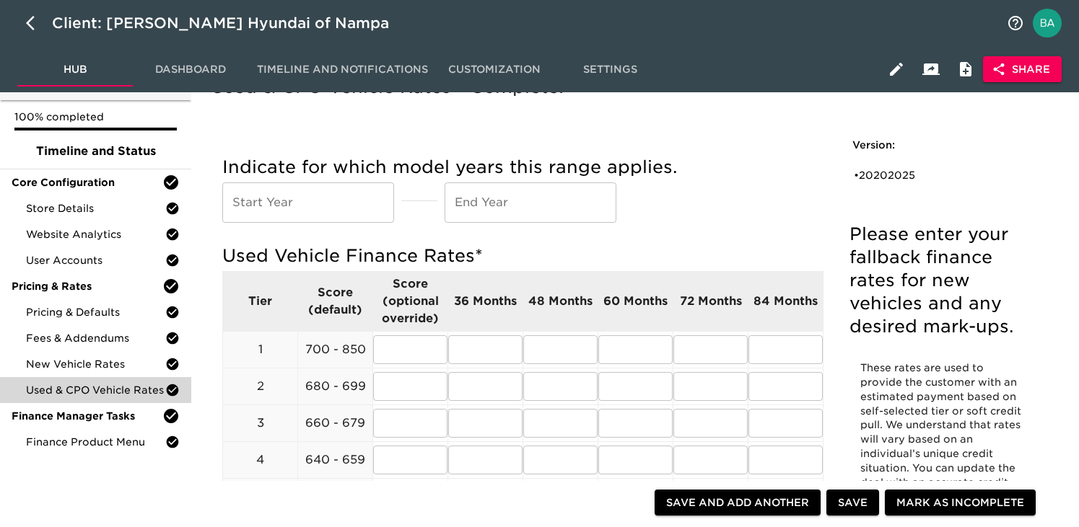
scroll to position [87, 0]
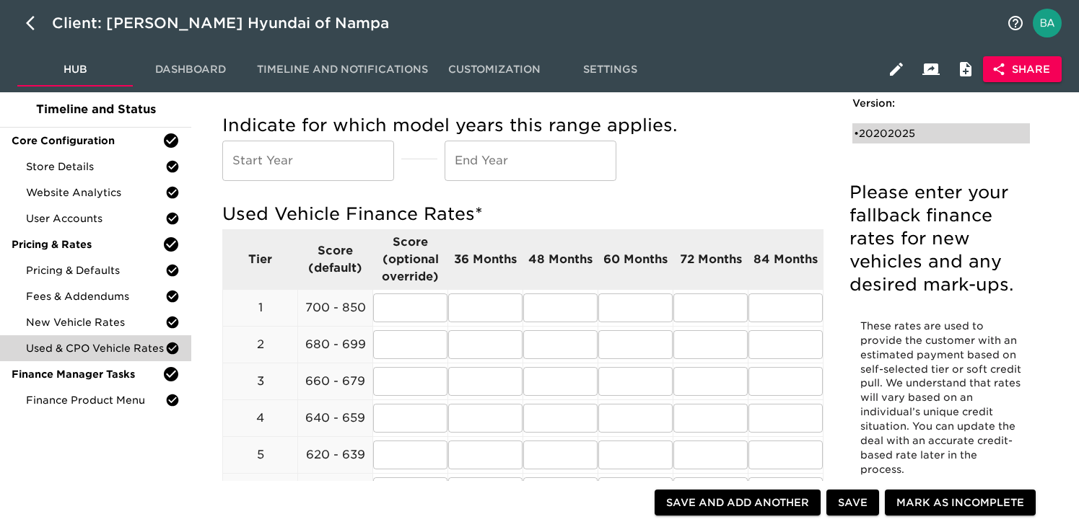
click at [895, 126] on div "• 20202025" at bounding box center [931, 133] width 154 height 14
type input "2020"
type input "2025"
radio input "true"
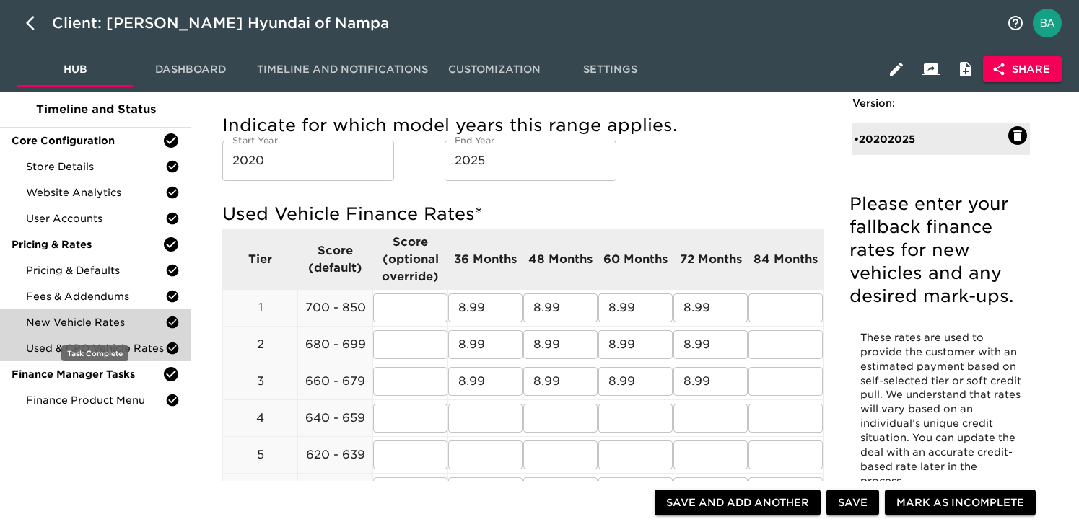
click at [108, 319] on span "New Vehicle Rates" at bounding box center [95, 322] width 139 height 14
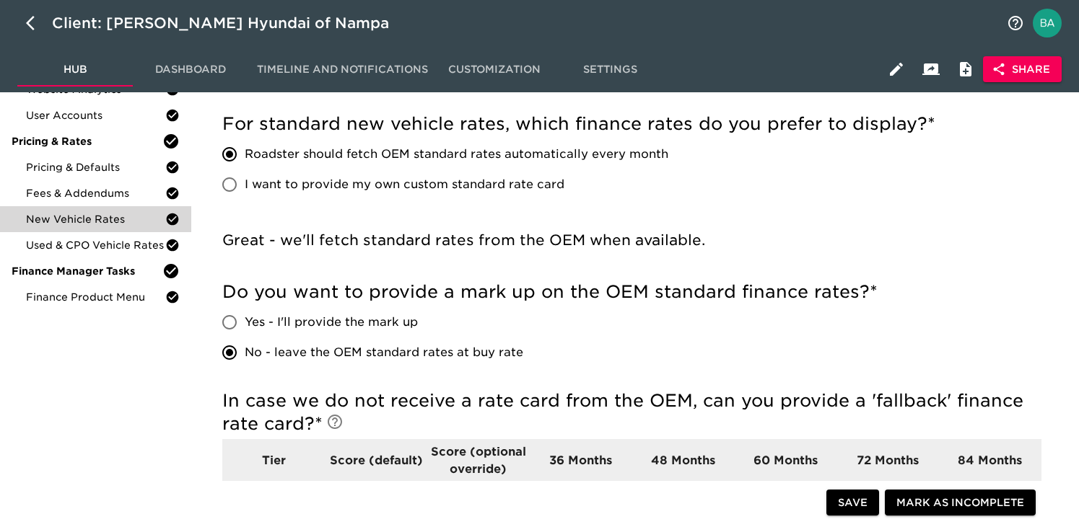
scroll to position [160, 0]
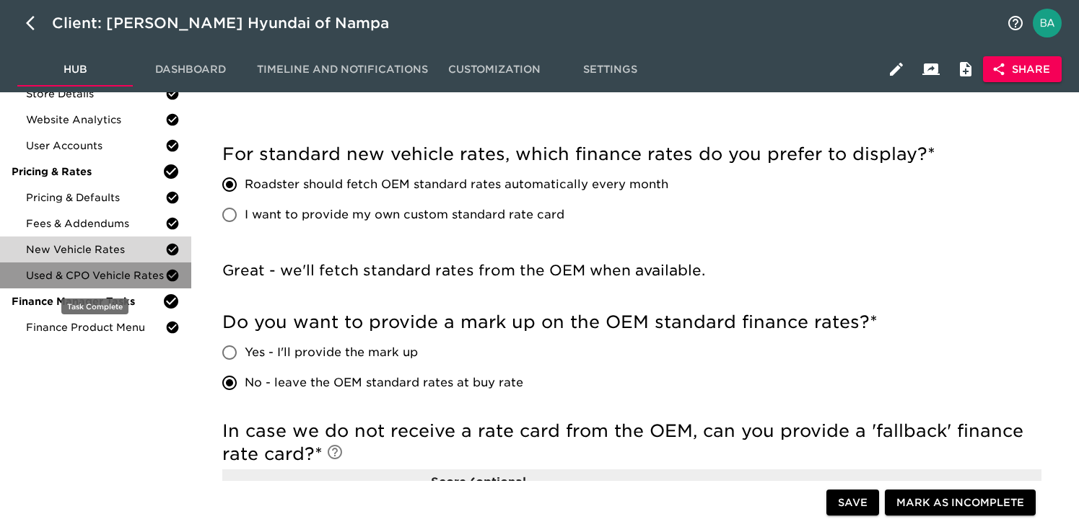
click at [79, 279] on span "Used & CPO Vehicle Rates" at bounding box center [95, 275] width 139 height 14
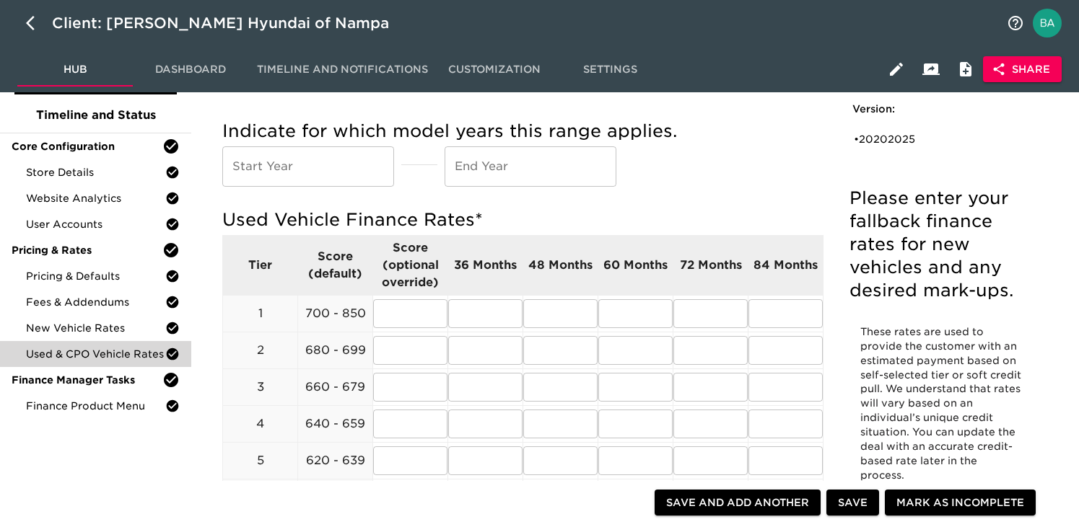
scroll to position [101, 0]
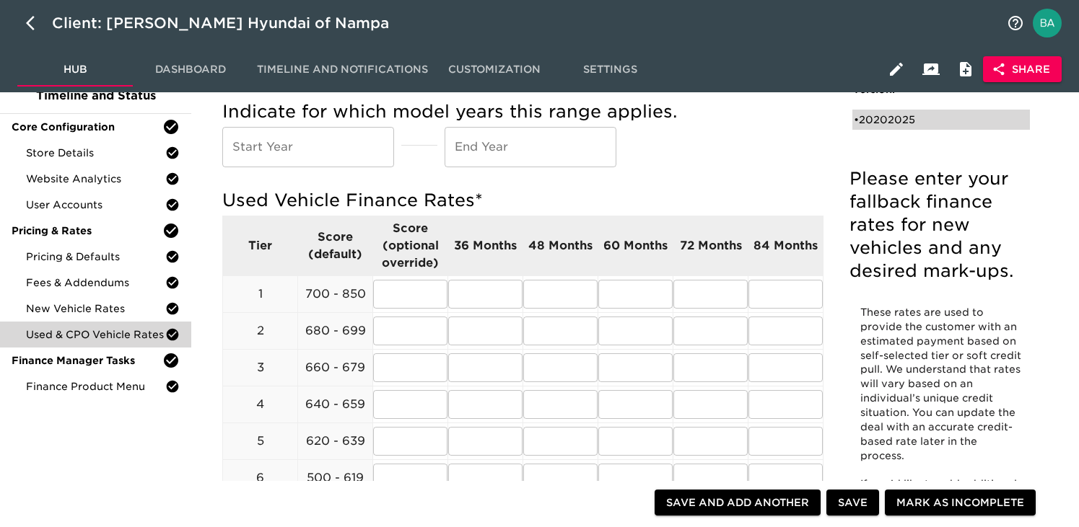
click at [906, 121] on div "• 20202025" at bounding box center [931, 120] width 154 height 14
type input "2020"
type input "2025"
radio input "true"
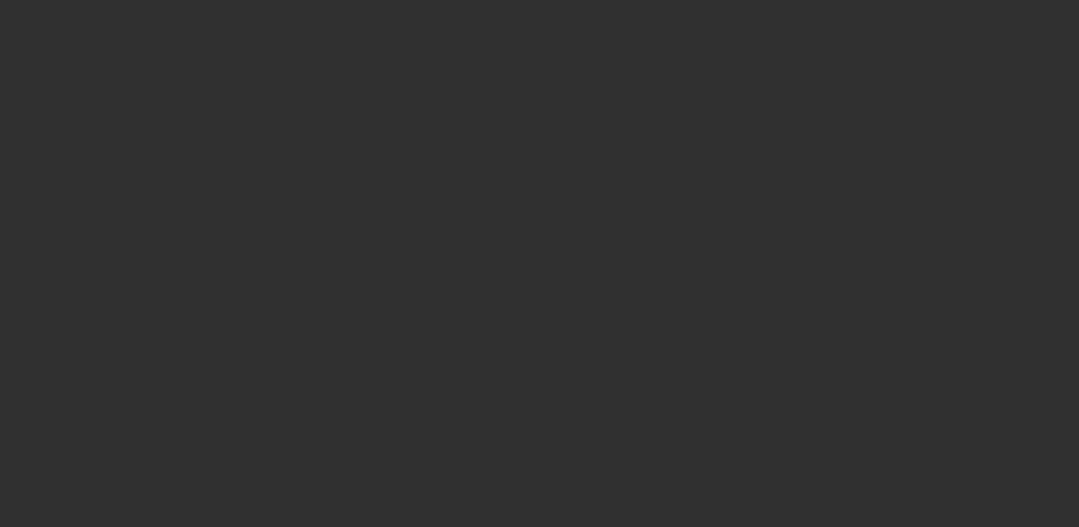
select select "10"
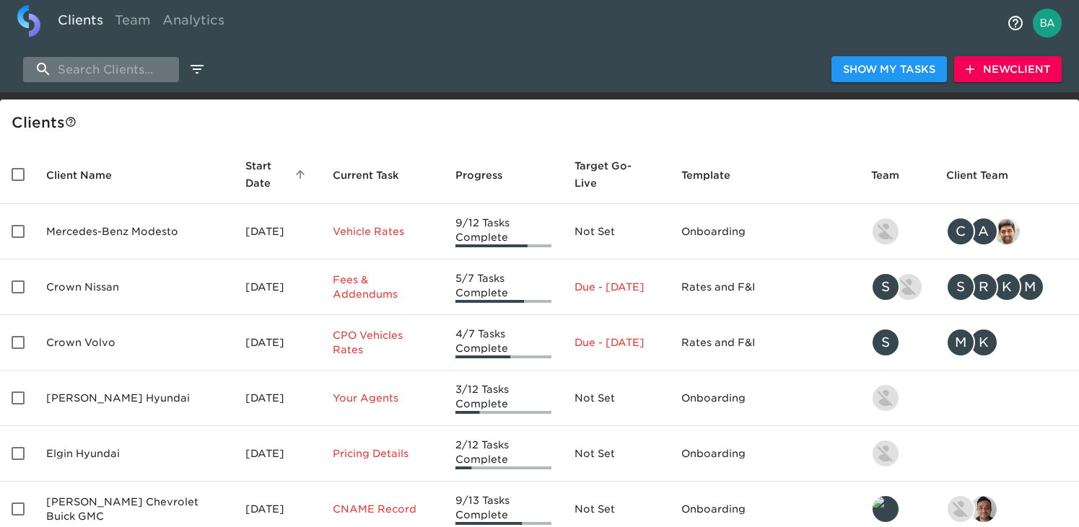
click at [95, 69] on input "search" at bounding box center [101, 69] width 156 height 25
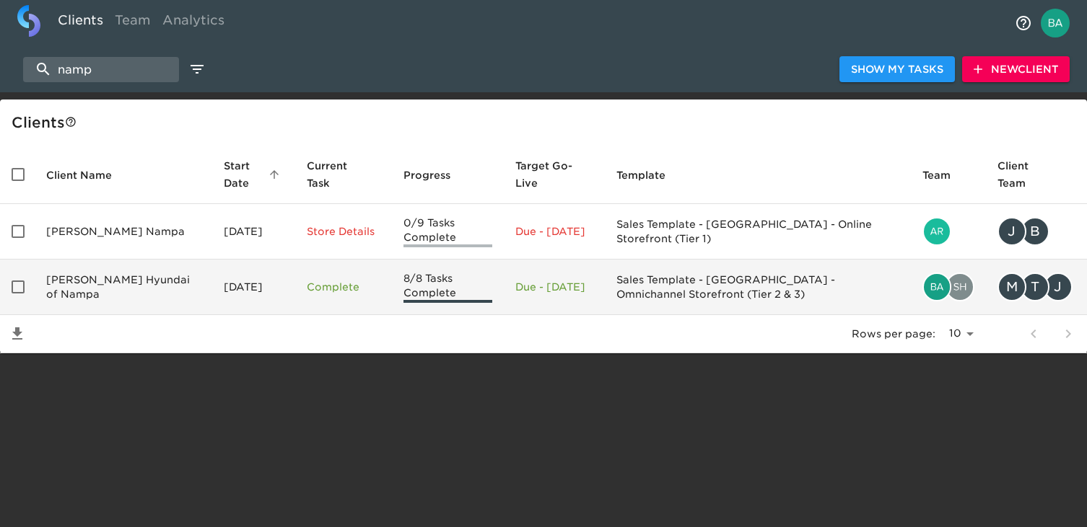
type input "namp"
click at [92, 283] on td "[PERSON_NAME] Hyundai of Nampa" at bounding box center [124, 288] width 178 height 56
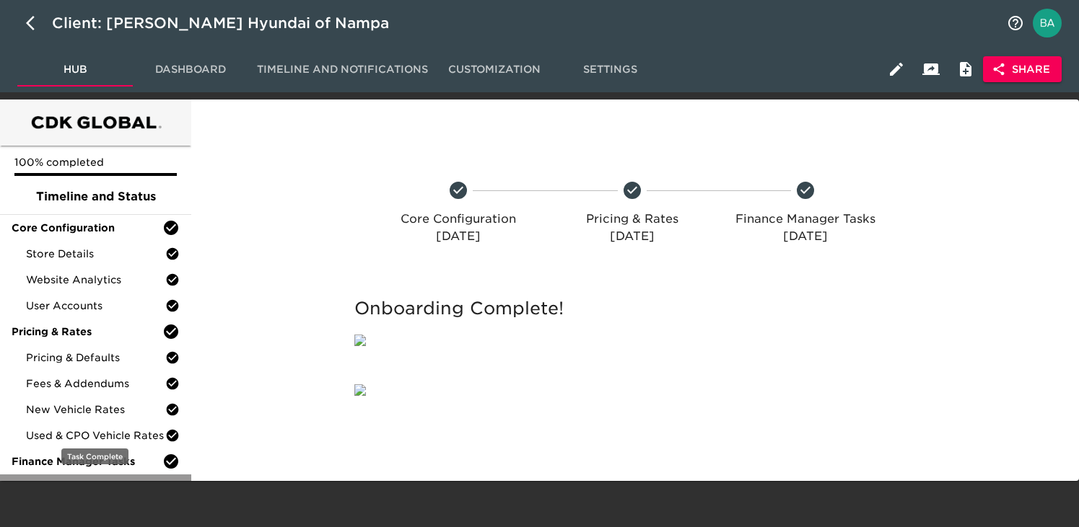
click at [85, 483] on span "Finance Product Menu" at bounding box center [95, 488] width 139 height 14
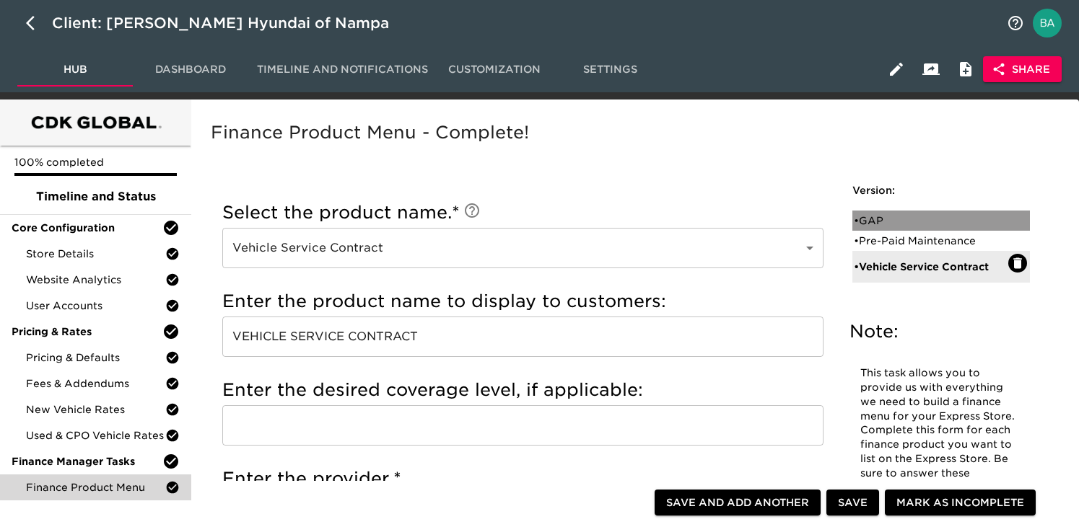
click at [884, 219] on div "• GAP" at bounding box center [931, 221] width 154 height 14
type input "GAP"
type input "LENGTH OF LOAN"
type input "MANUFACTURER"
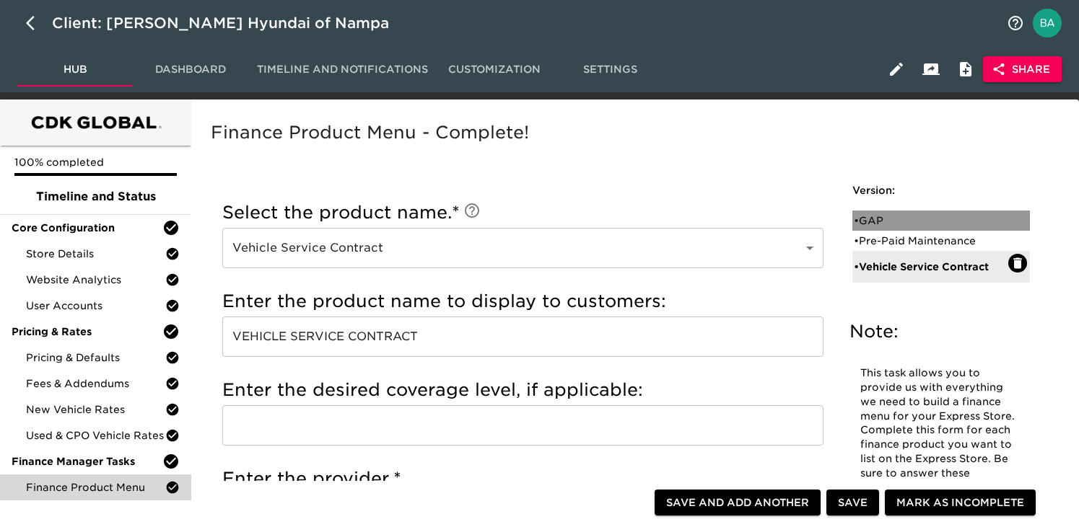
checkbox input "true"
radio input "false"
radio input "true"
checkbox input "true"
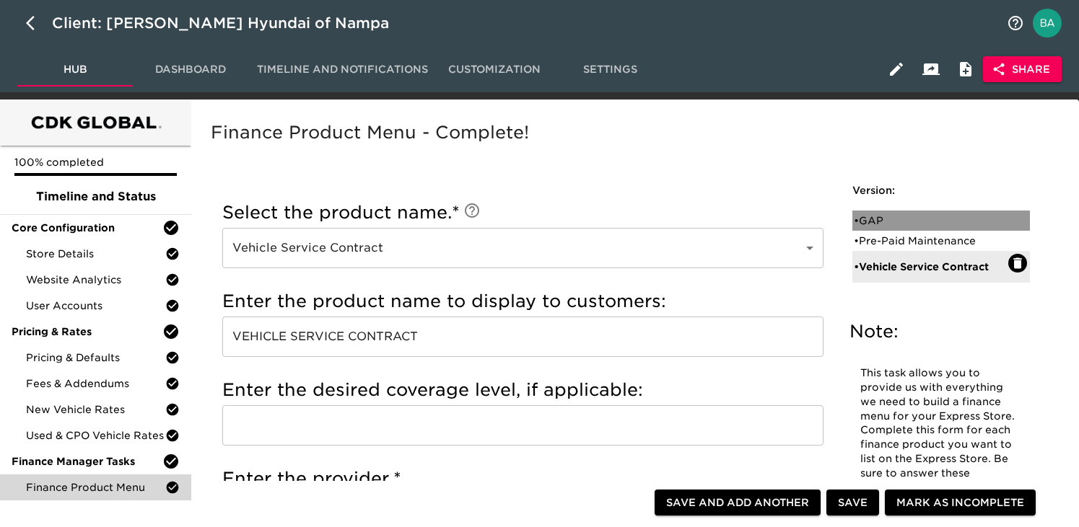
checkbox input "true"
radio input "true"
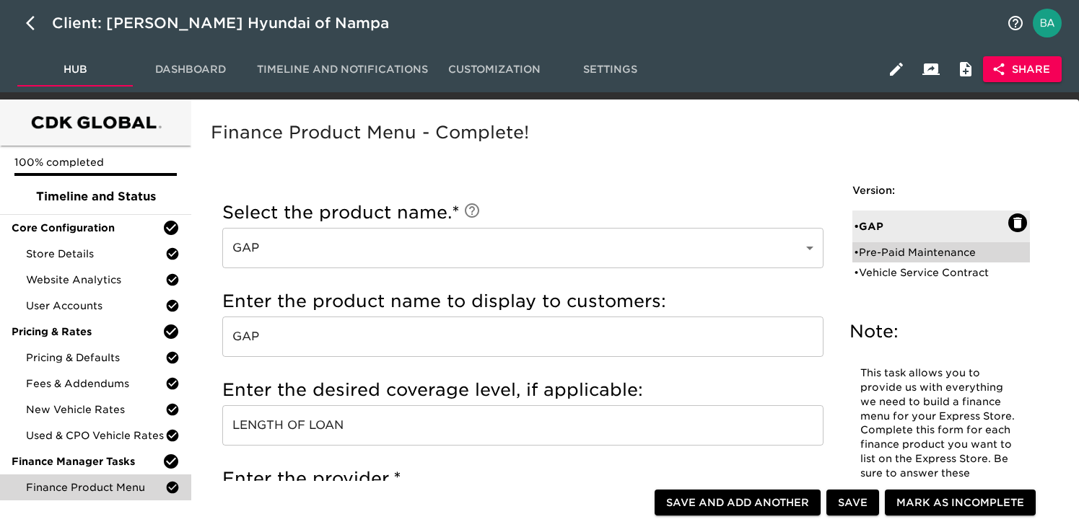
click at [903, 251] on div "• Pre-Paid Maintenance" at bounding box center [931, 252] width 154 height 14
type input "Pre-Paid Maintenance"
type input "PRE-PAID MAINTENANCE"
type input "HYUNDAI"
checkbox input "true"
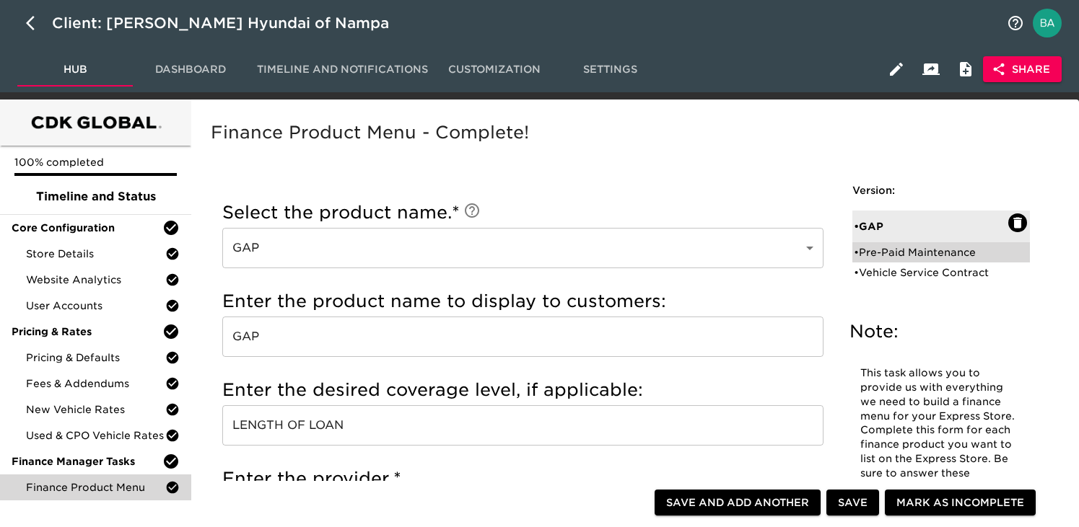
radio input "true"
radio input "false"
checkbox input "false"
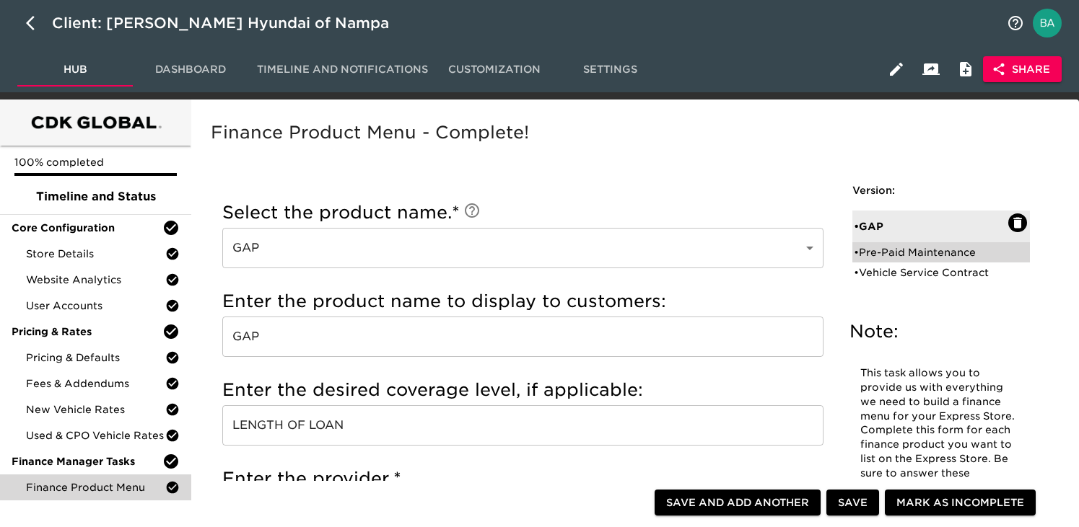
checkbox input "false"
radio input "true"
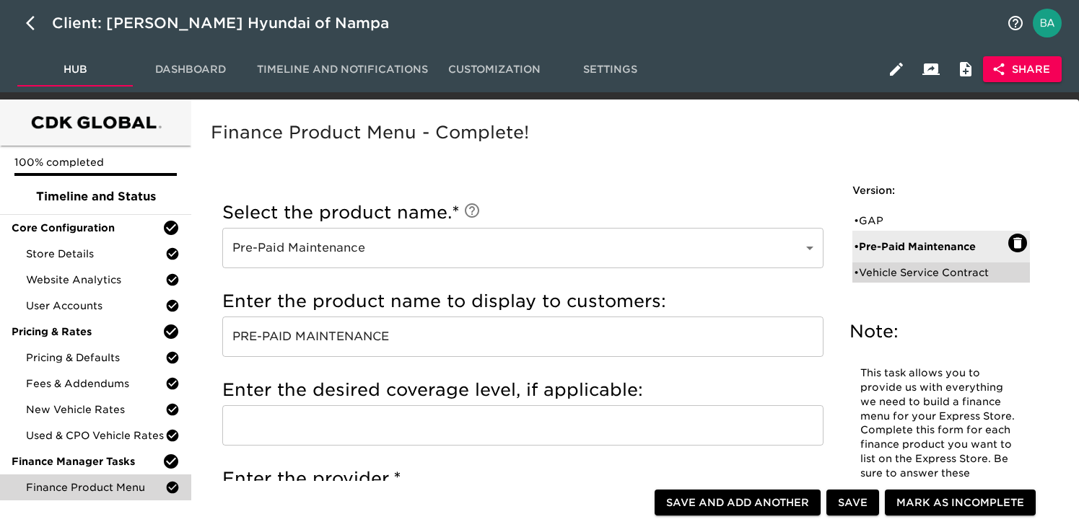
click at [890, 273] on div "• Vehicle Service Contract" at bounding box center [931, 273] width 154 height 14
type input "Vehicle Service Contract"
type input "VEHICLE SERVICE CONTRACT"
type input "HYUNDAI"
checkbox input "false"
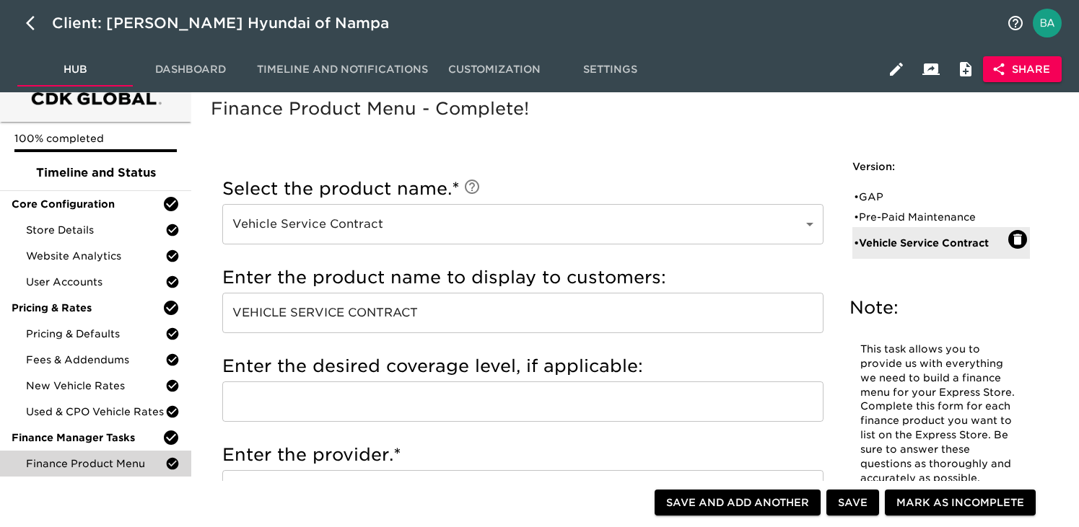
scroll to position [2, 0]
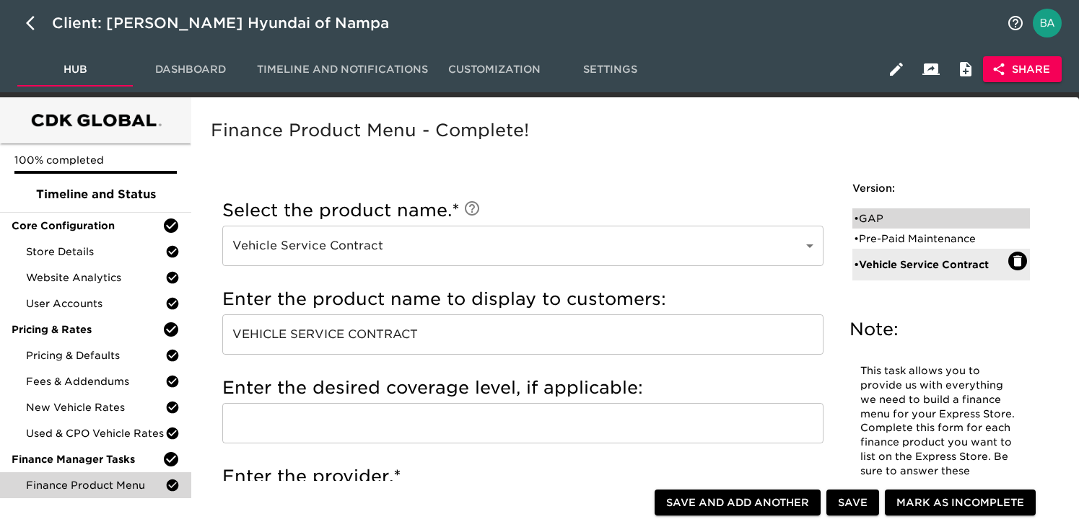
click at [891, 219] on div "• GAP" at bounding box center [931, 218] width 154 height 14
type input "GAP"
type input "LENGTH OF LOAN"
type input "MANUFACTURER"
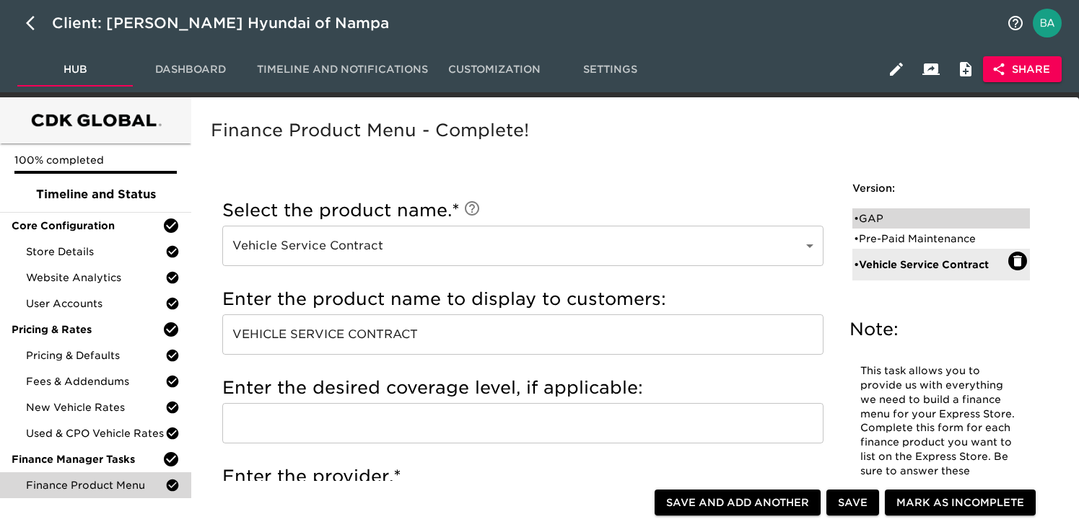
checkbox input "true"
radio input "false"
radio input "true"
checkbox input "true"
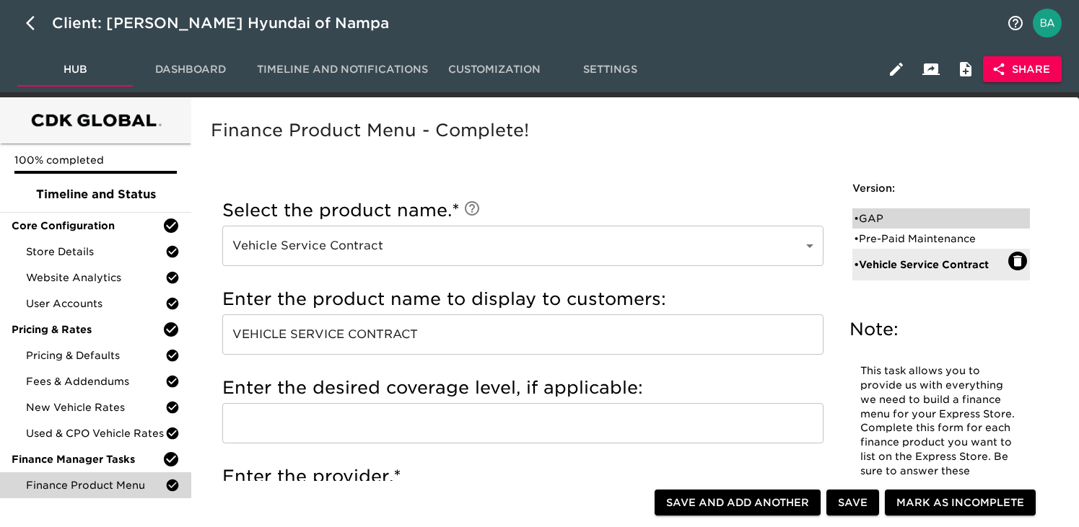
checkbox input "true"
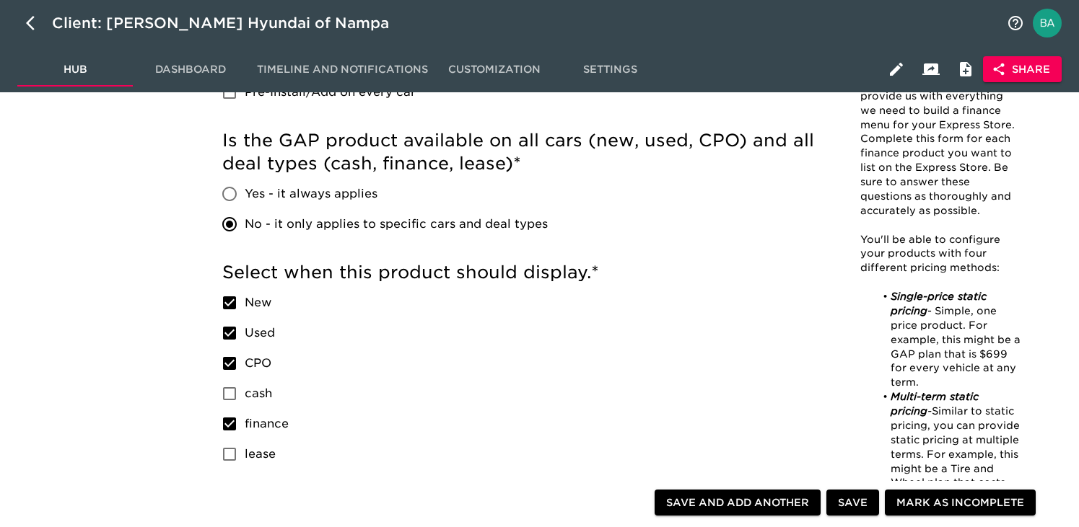
scroll to position [600, 0]
